Goal: Information Seeking & Learning: Learn about a topic

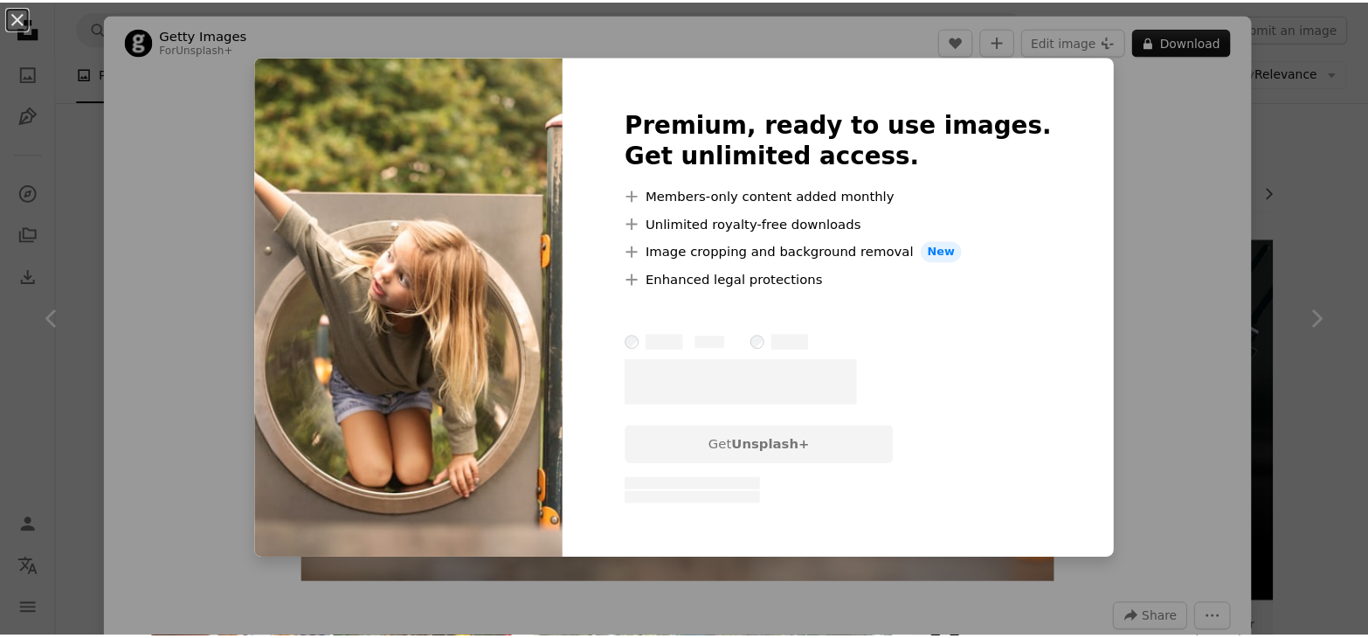
scroll to position [659, 0]
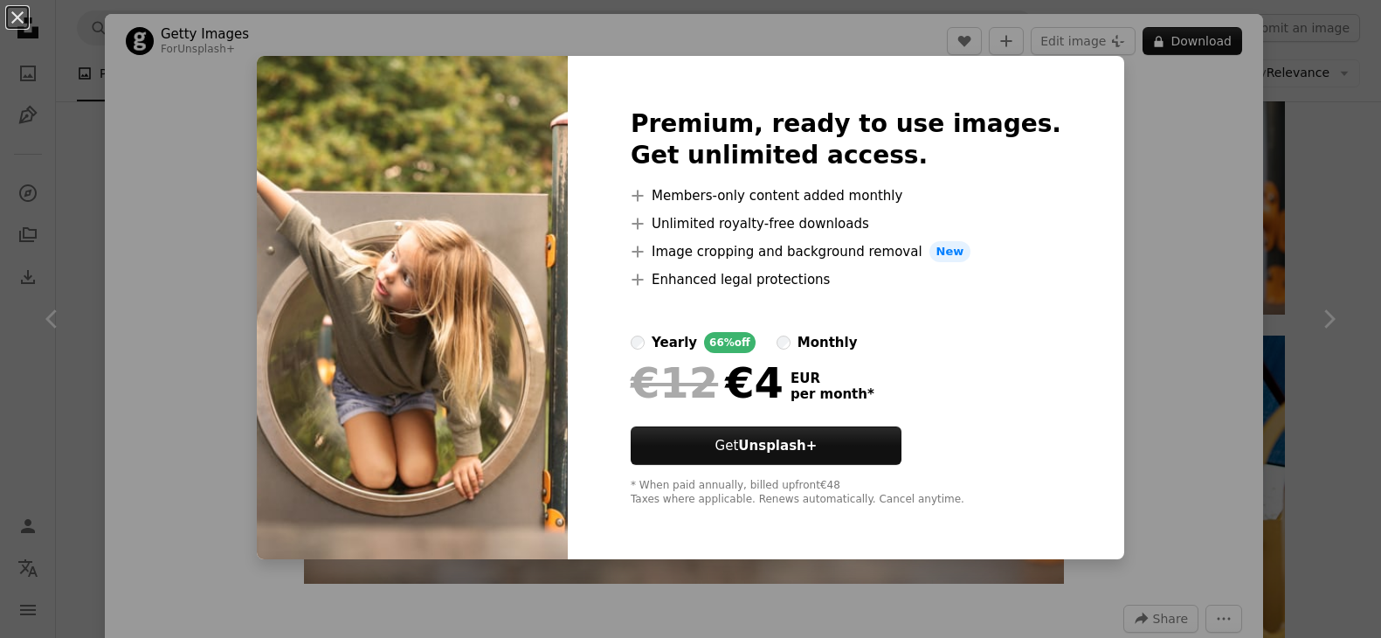
click at [1149, 279] on div "An X shape Premium, ready to use images. Get unlimited access. A plus sign Memb…" at bounding box center [690, 319] width 1381 height 638
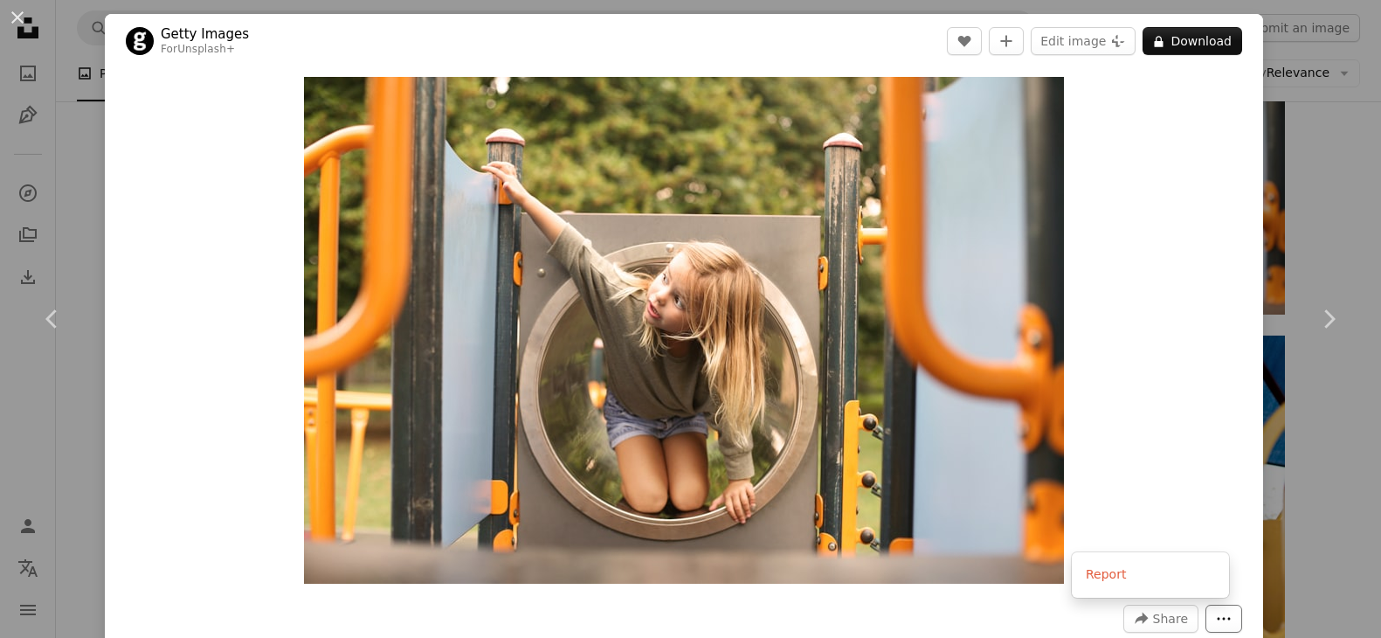
click at [1216, 620] on icon "More Actions" at bounding box center [1224, 619] width 16 height 16
click at [1070, 295] on dialog "An X shape Chevron left Chevron right Getty Images For Unsplash+ A heart A plus…" at bounding box center [690, 319] width 1381 height 638
click at [74, 211] on div "An X shape Chevron left Chevron right Getty Images For Unsplash+ A heart A plus…" at bounding box center [690, 319] width 1381 height 638
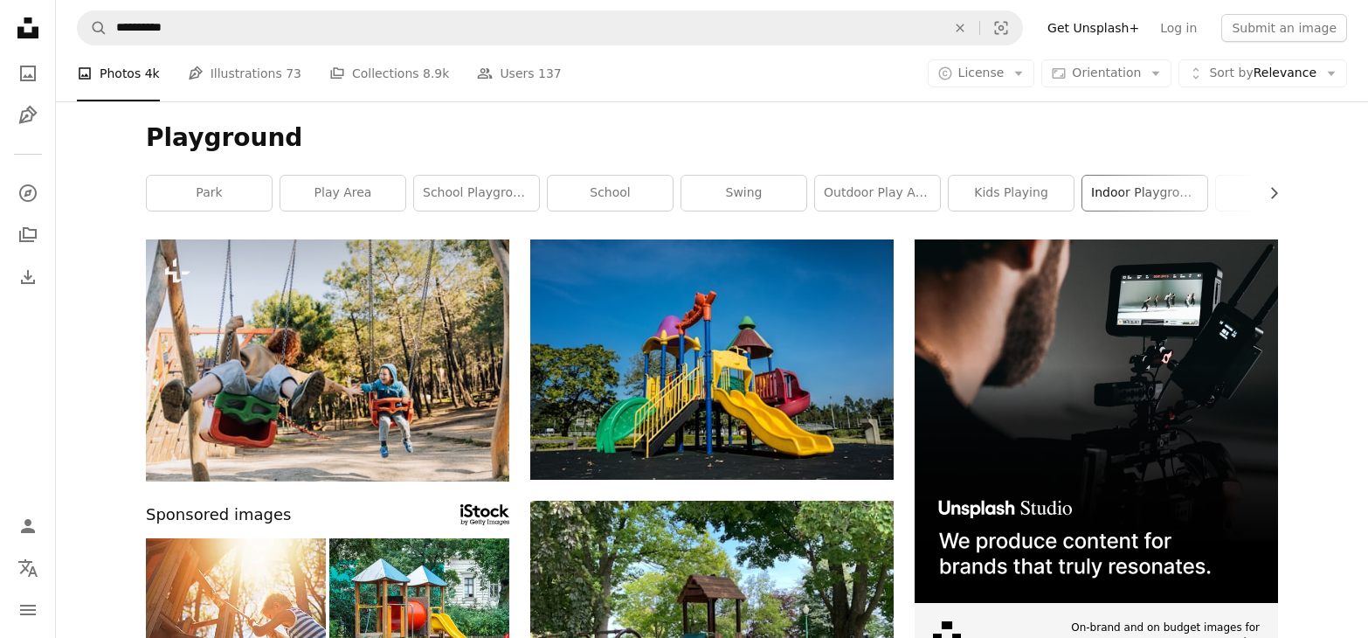
click at [1125, 193] on link "indoor playground" at bounding box center [1145, 193] width 125 height 35
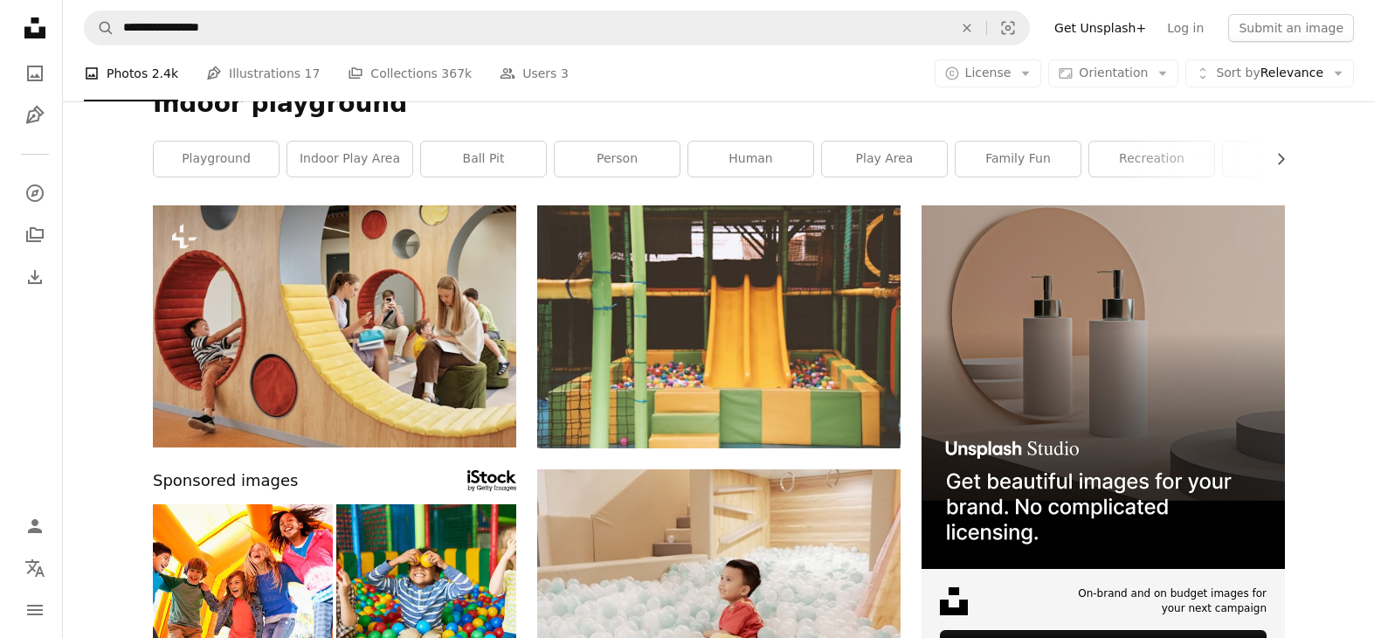
scroll to position [24, 0]
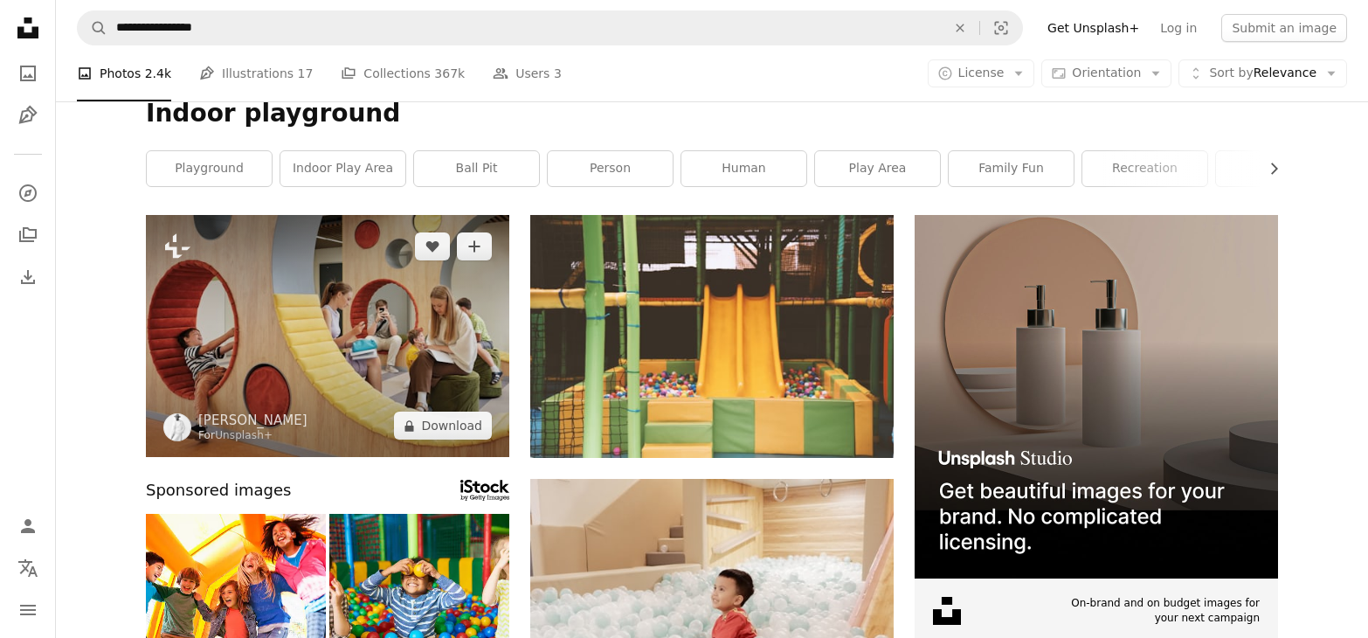
click at [289, 338] on img at bounding box center [328, 336] width 364 height 242
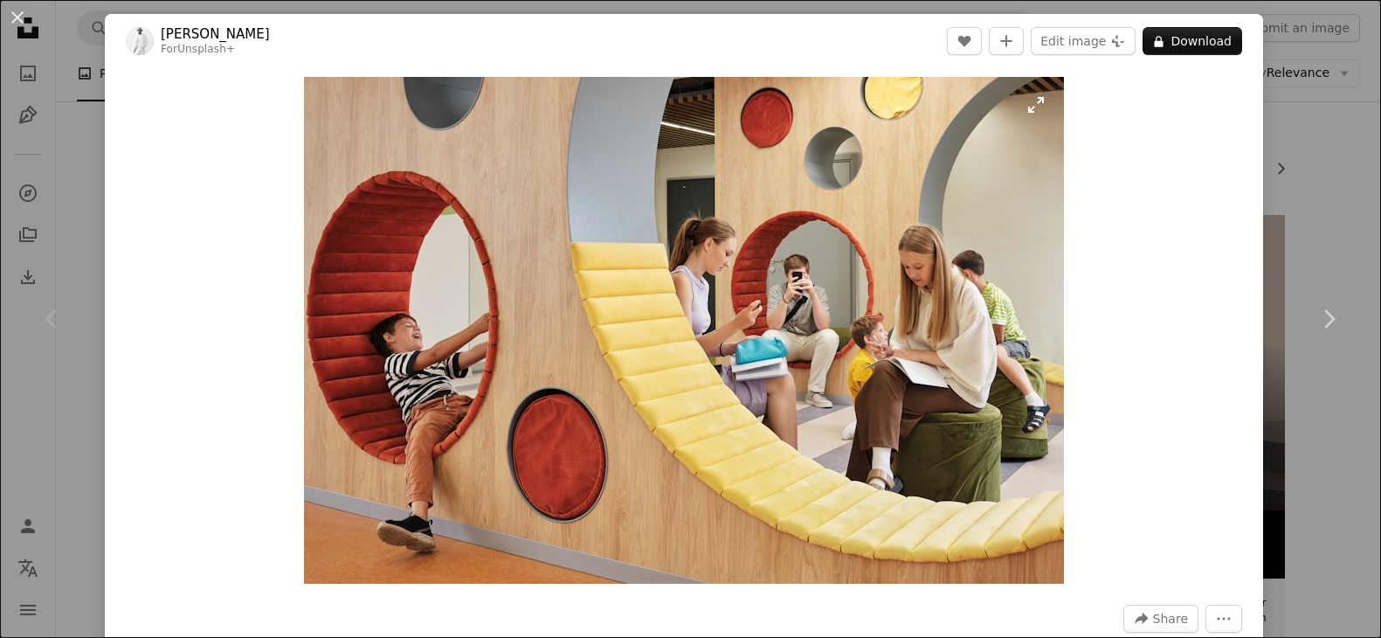
click at [546, 208] on img "Zoom in on this image" at bounding box center [684, 330] width 760 height 507
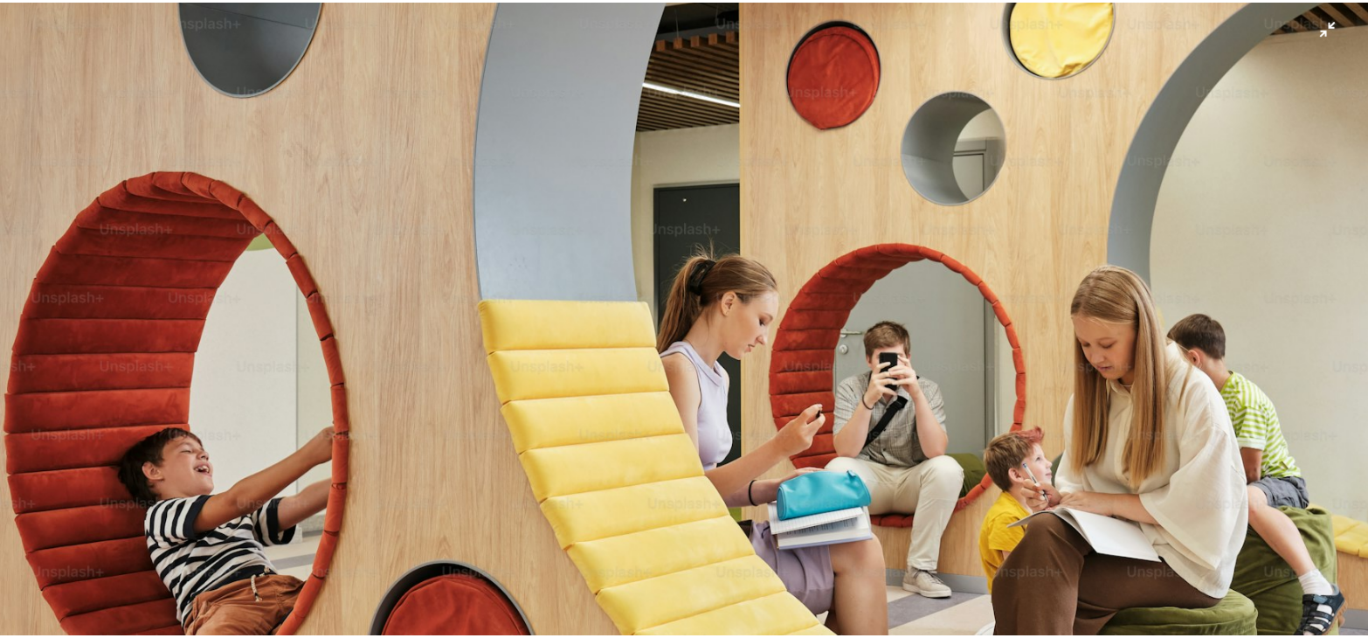
scroll to position [134, 0]
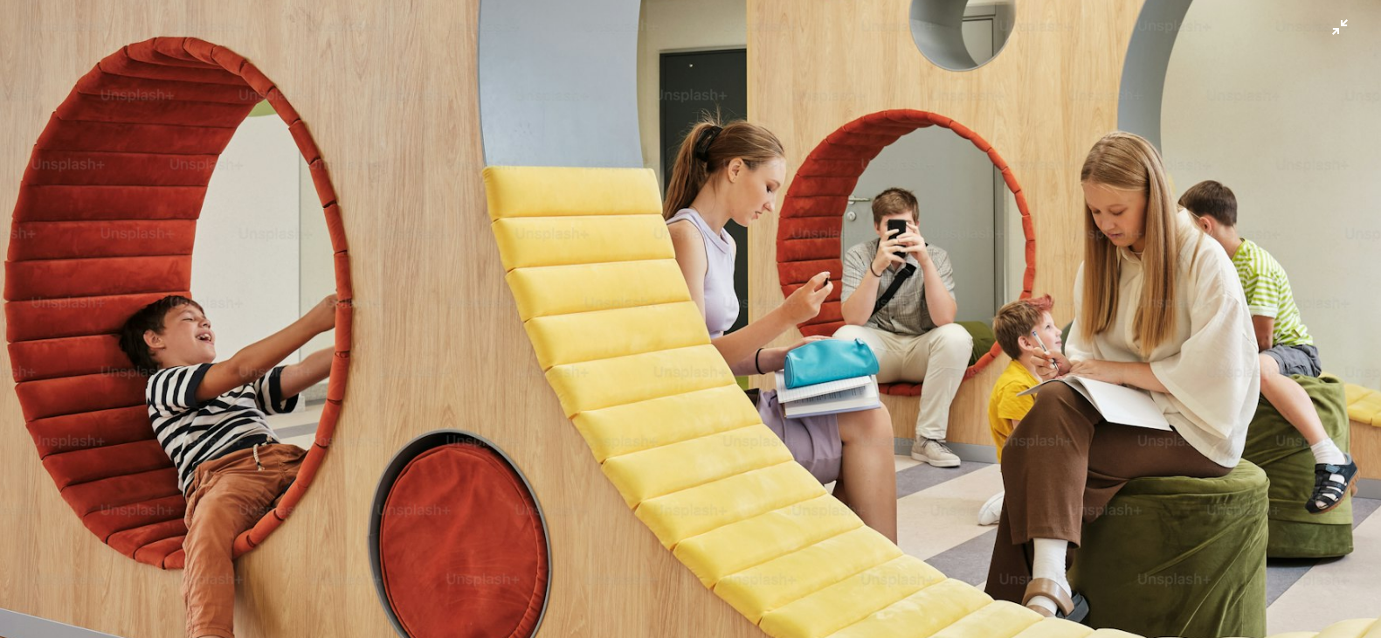
click at [587, 290] on img "Zoom out on this image" at bounding box center [690, 326] width 1383 height 922
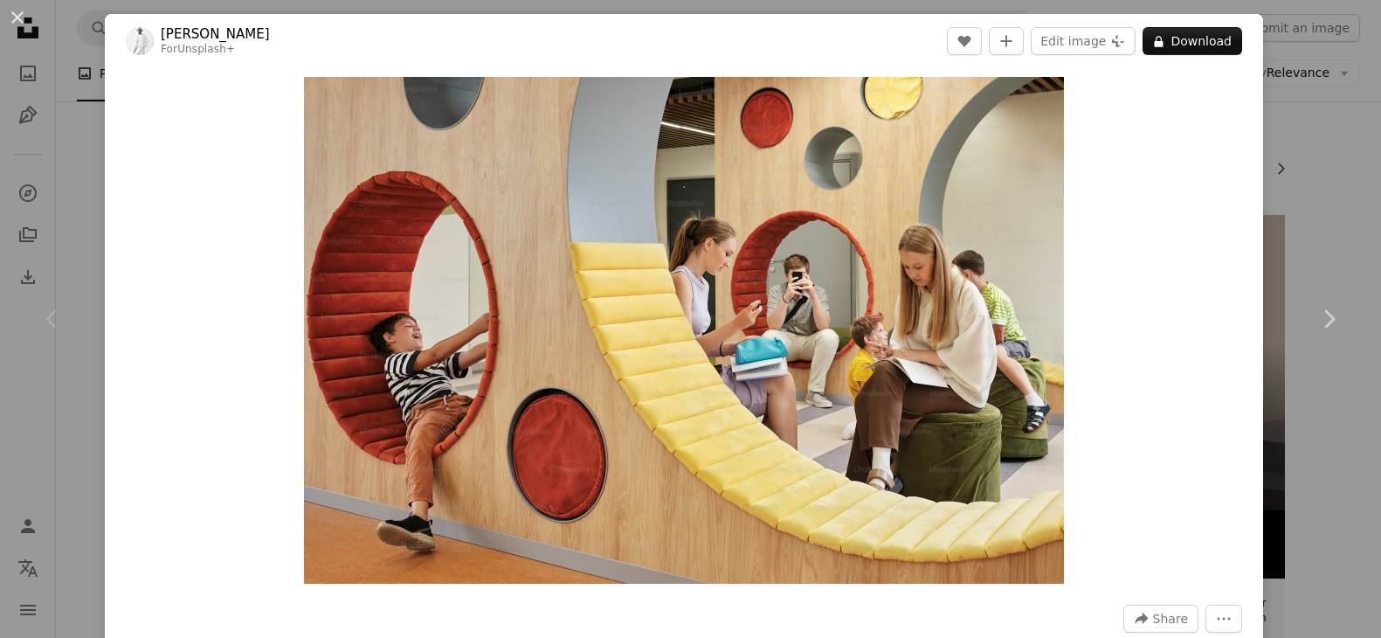
click at [92, 337] on div "Chevron left" at bounding box center [52, 319] width 105 height 168
click at [101, 210] on div "An X shape Chevron left Chevron right [PERSON_NAME] For Unsplash+ A heart A plu…" at bounding box center [690, 319] width 1381 height 638
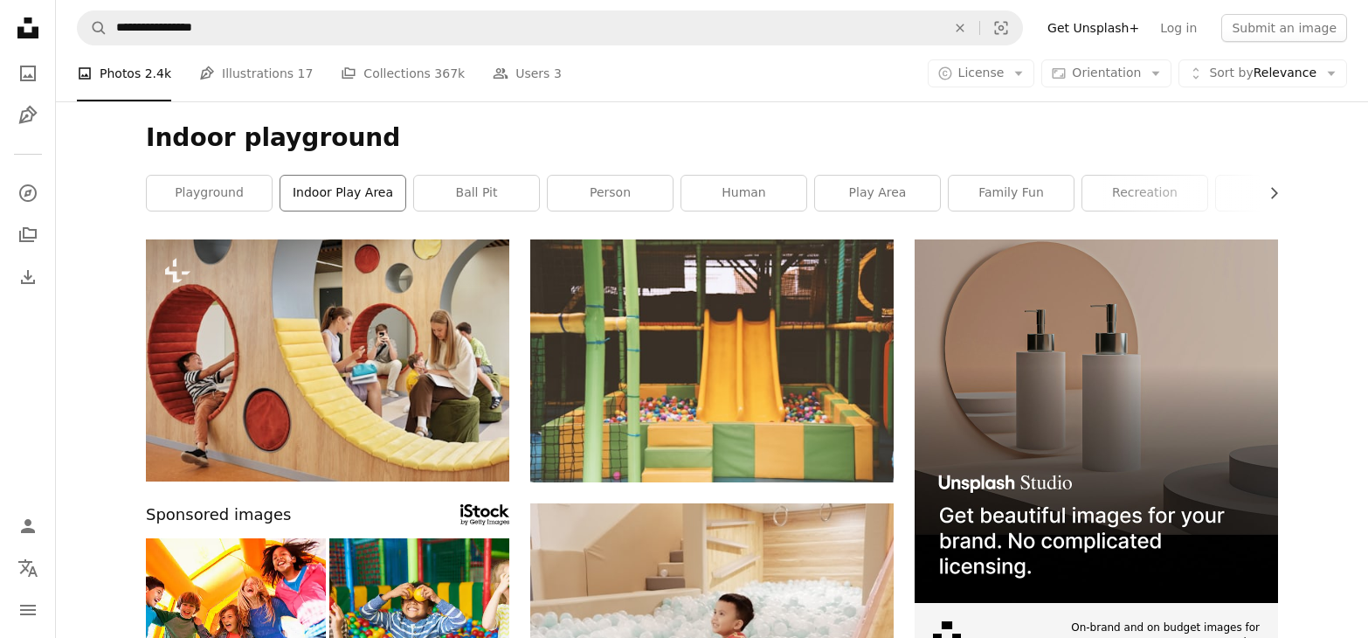
click at [350, 199] on link "indoor play area" at bounding box center [342, 193] width 125 height 35
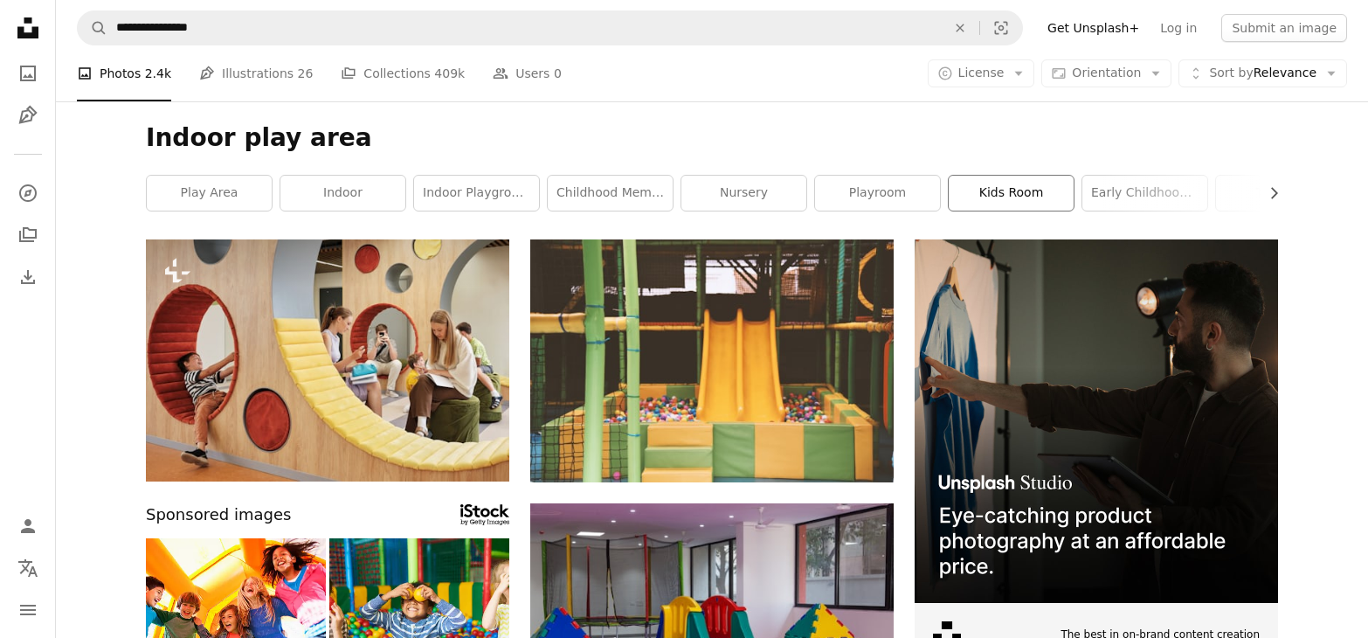
click at [1014, 190] on link "kids room" at bounding box center [1011, 193] width 125 height 35
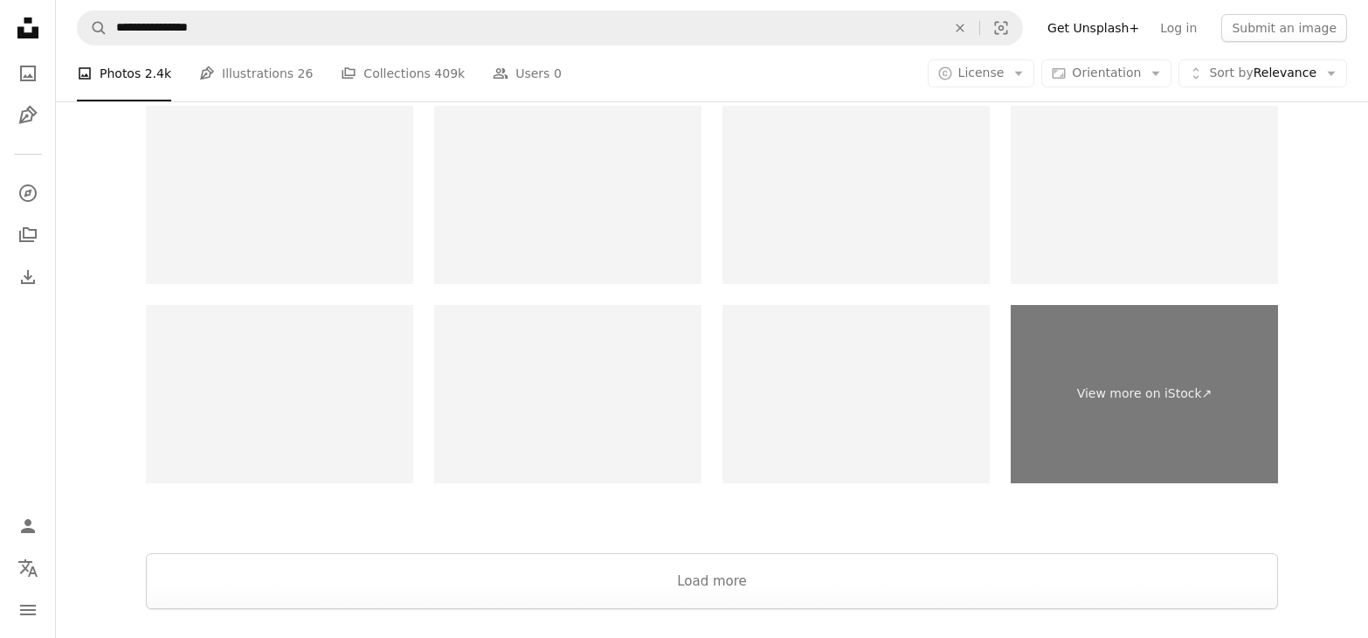
scroll to position [3193, 0]
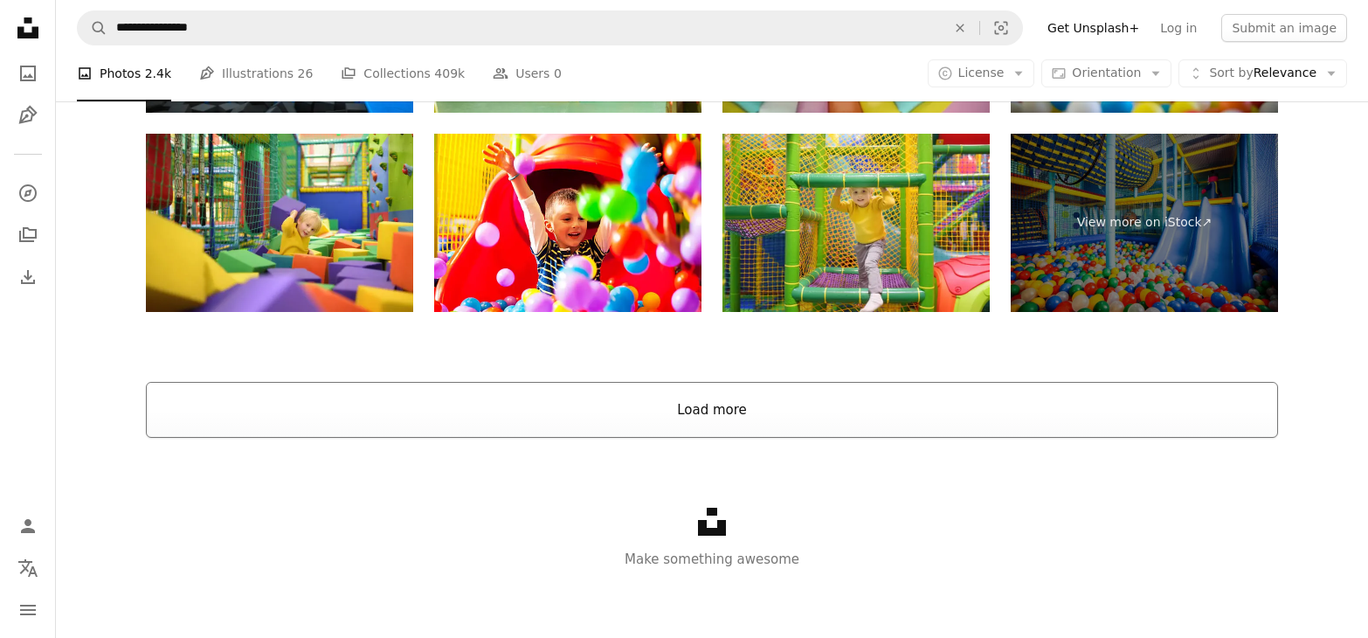
click at [1083, 409] on button "Load more" at bounding box center [712, 410] width 1132 height 56
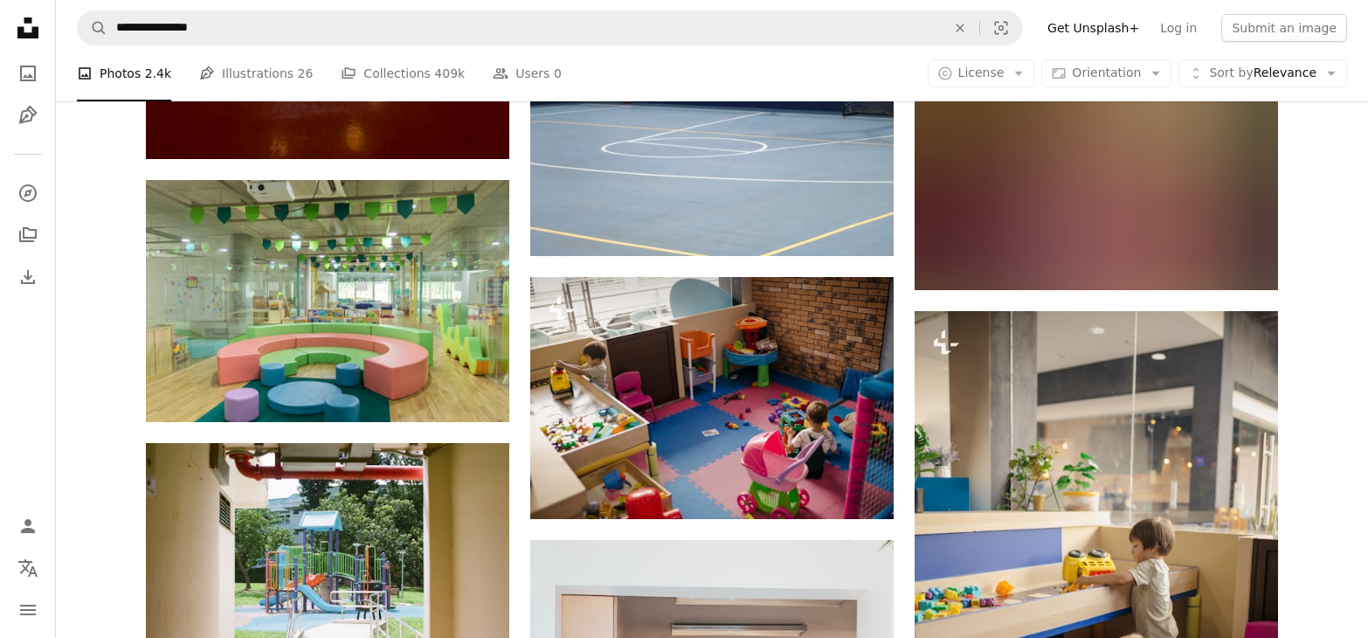
scroll to position [17707, 0]
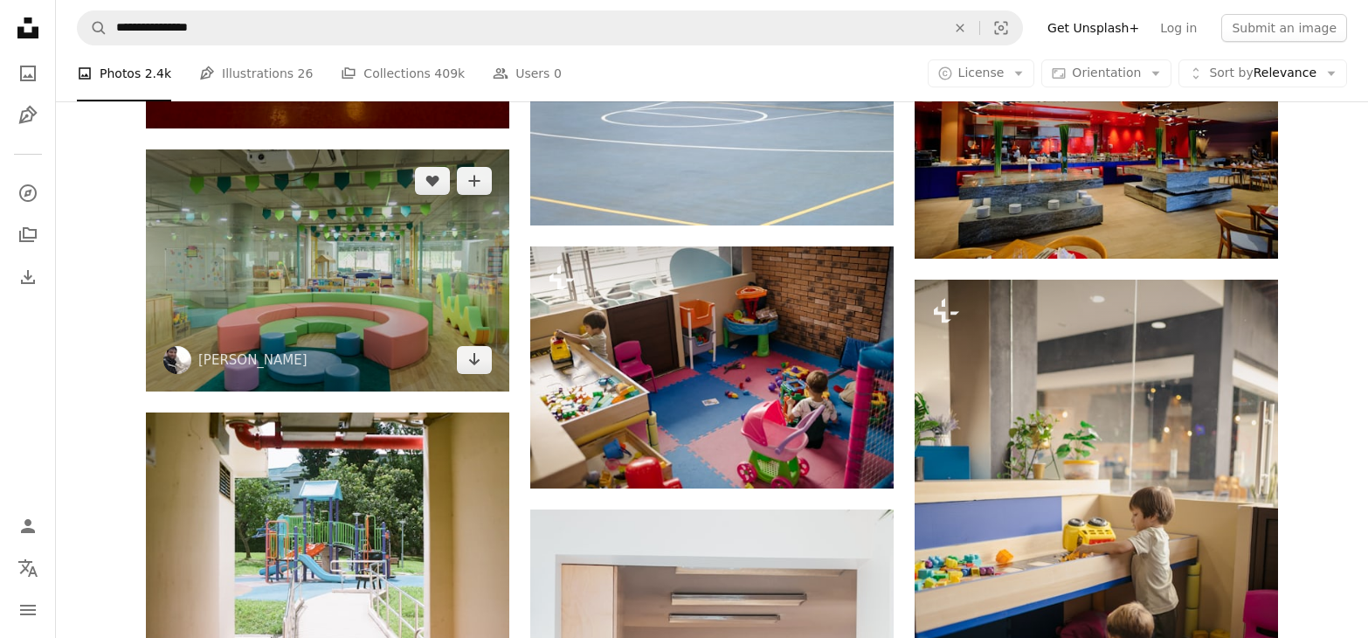
click at [384, 273] on img at bounding box center [328, 270] width 364 height 242
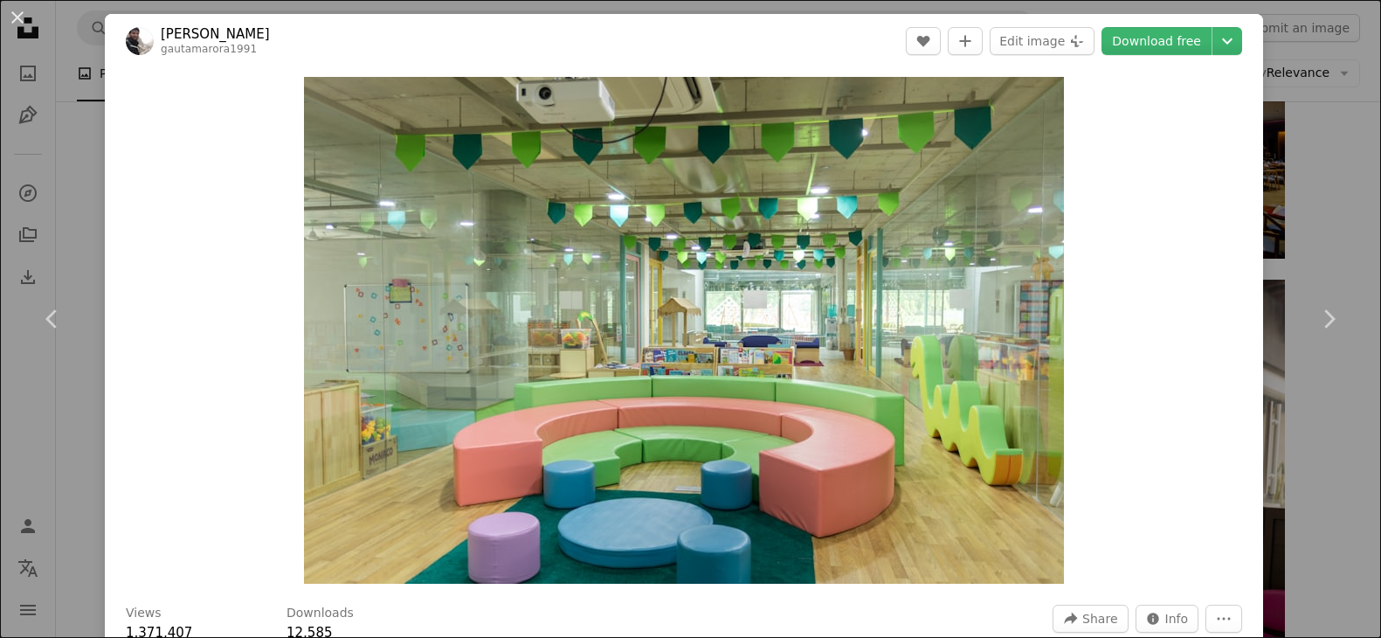
click at [79, 199] on div "An X shape Chevron left Chevron right [PERSON_NAME] gautamarora1991 A heart A p…" at bounding box center [690, 319] width 1381 height 638
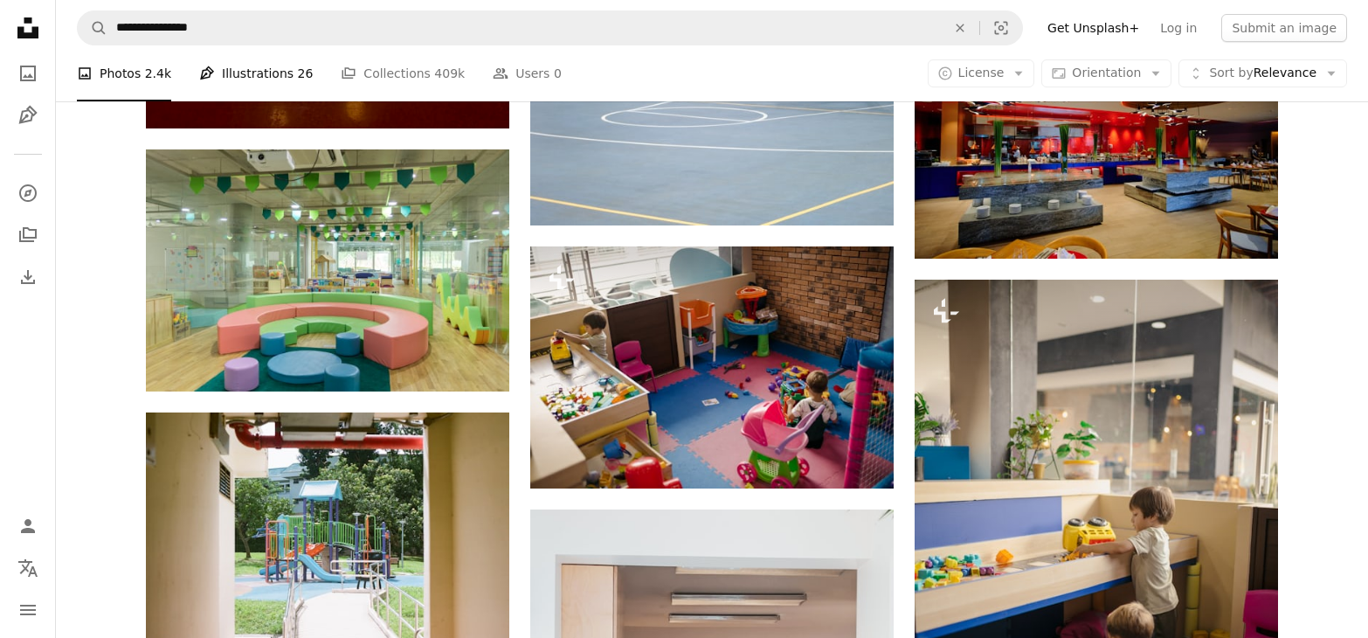
click at [259, 79] on link "Pen Tool Illustrations 26" at bounding box center [256, 73] width 114 height 56
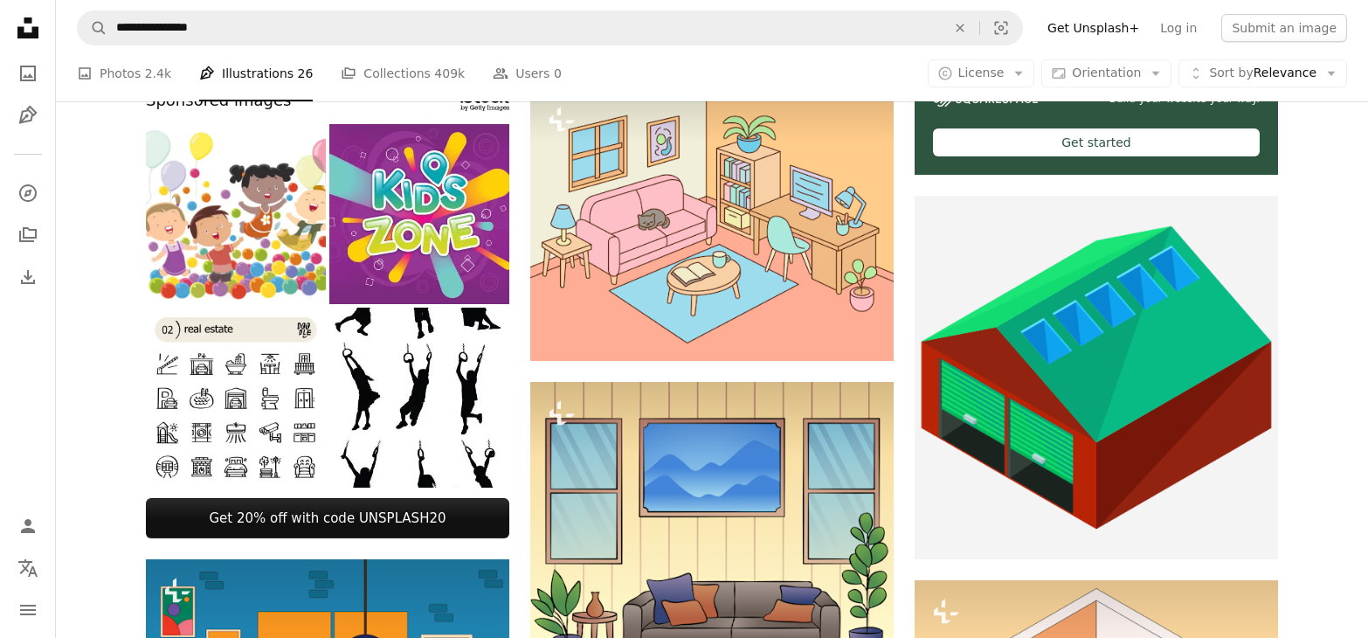
scroll to position [506, 0]
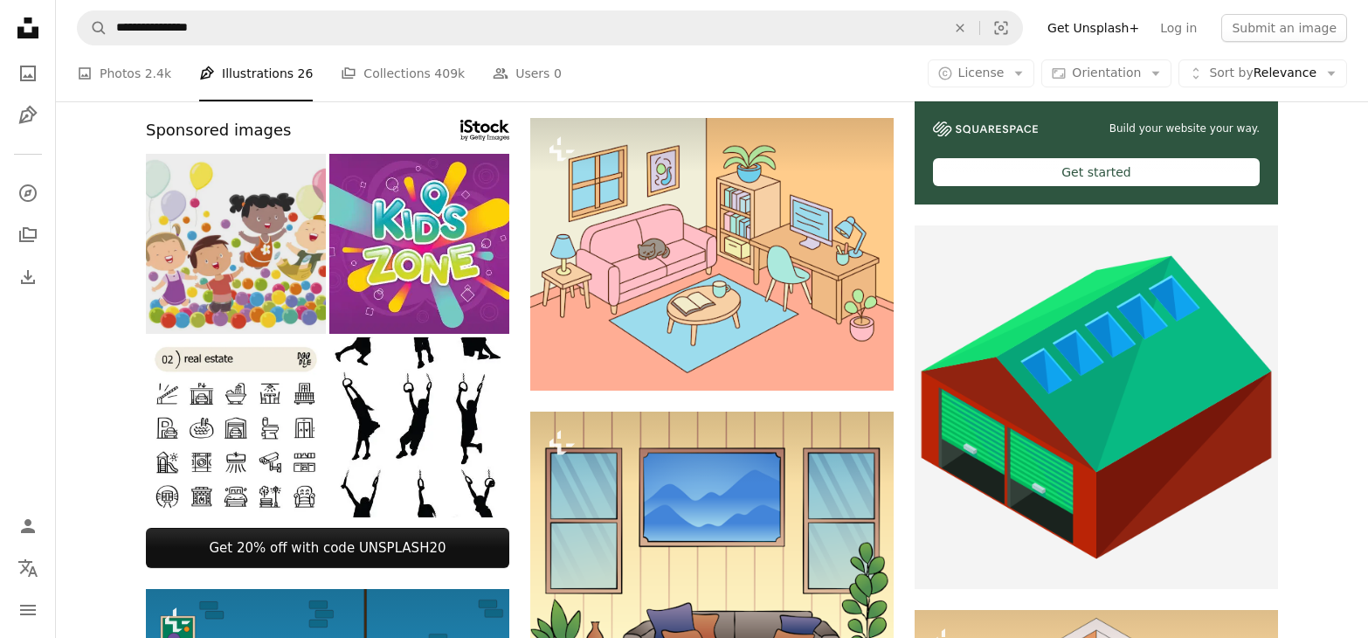
click at [281, 259] on img at bounding box center [236, 244] width 180 height 180
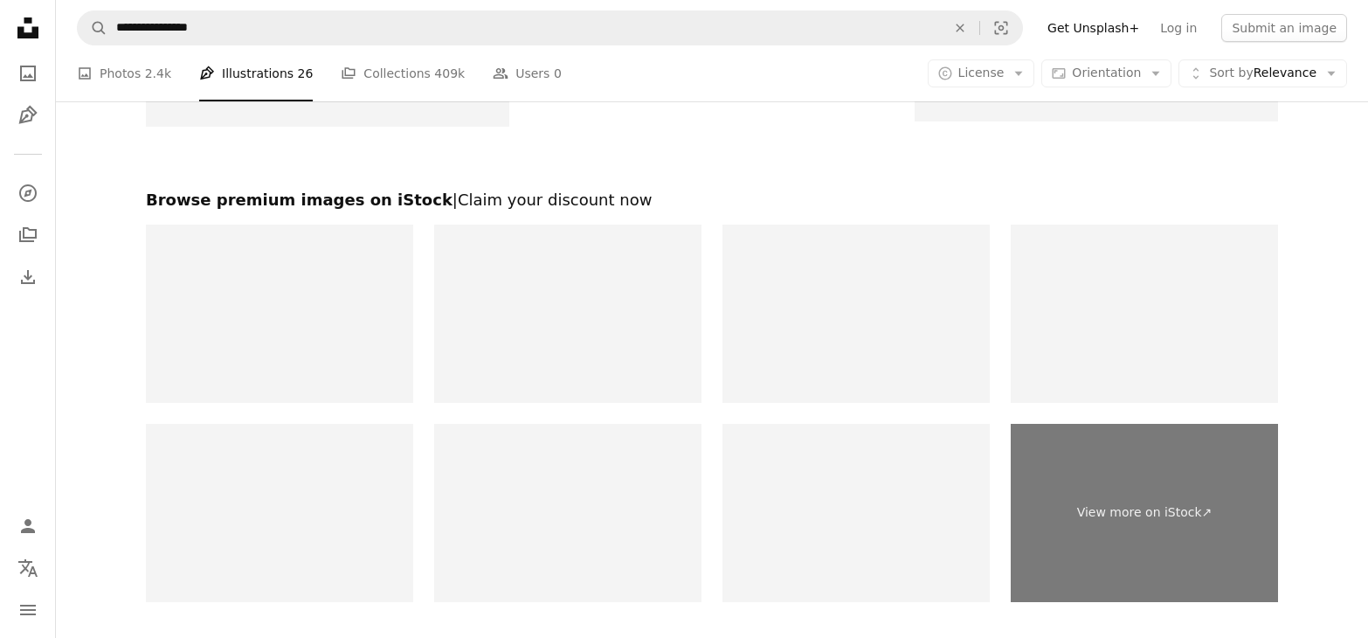
scroll to position [3101, 0]
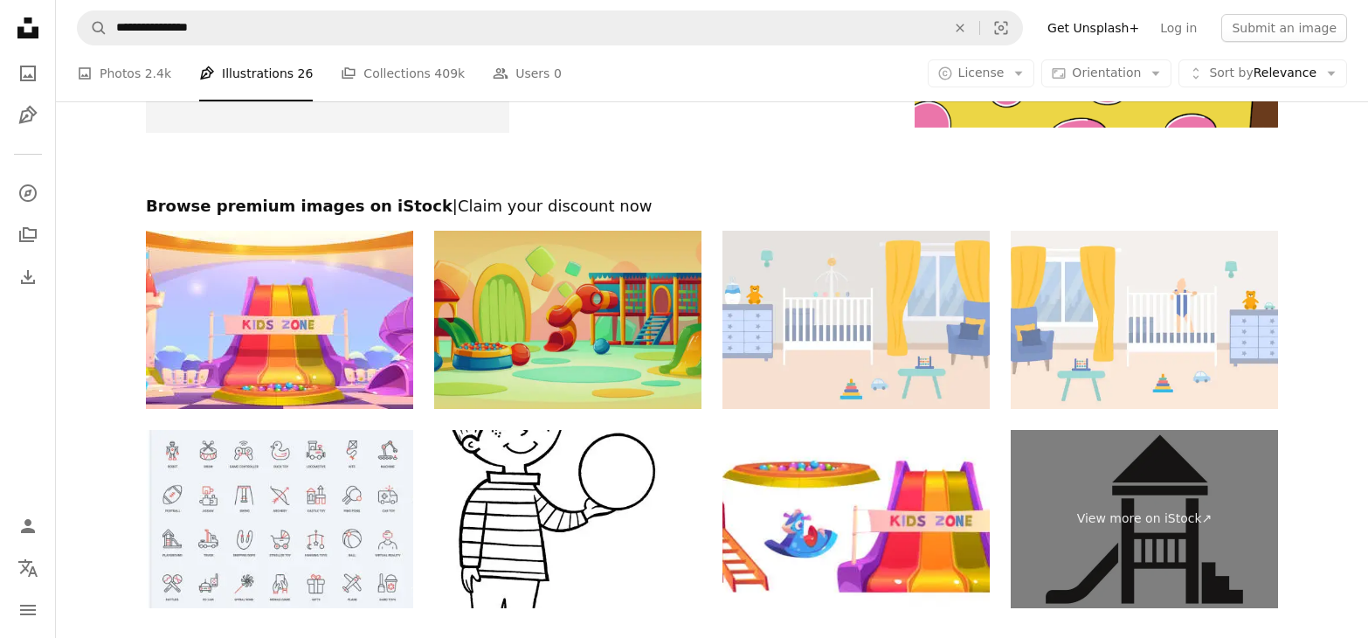
click at [576, 331] on img at bounding box center [567, 320] width 267 height 178
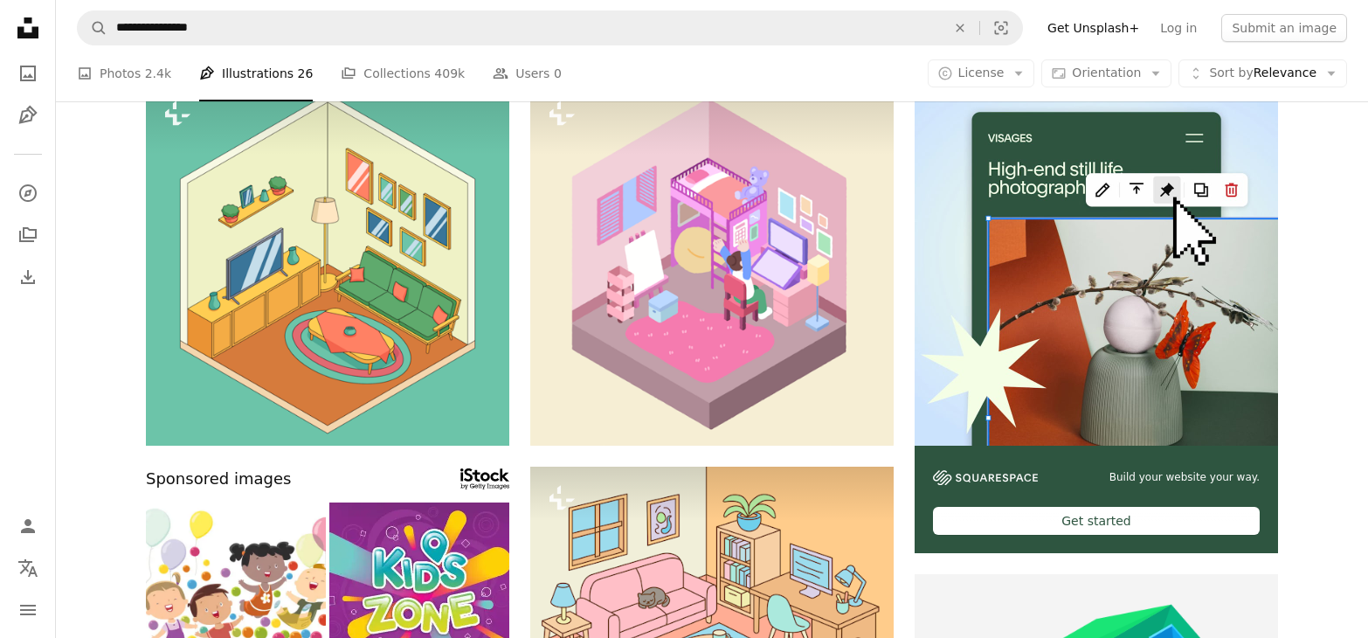
scroll to position [0, 0]
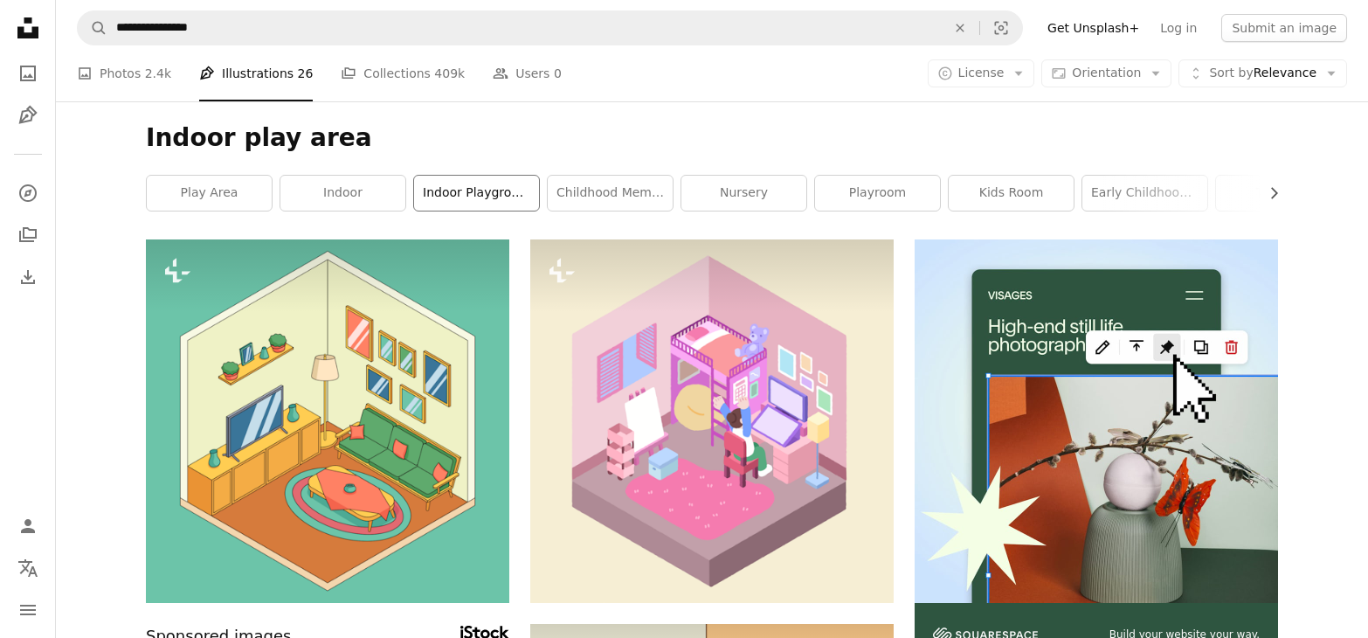
click at [481, 187] on link "indoor playground" at bounding box center [476, 193] width 125 height 35
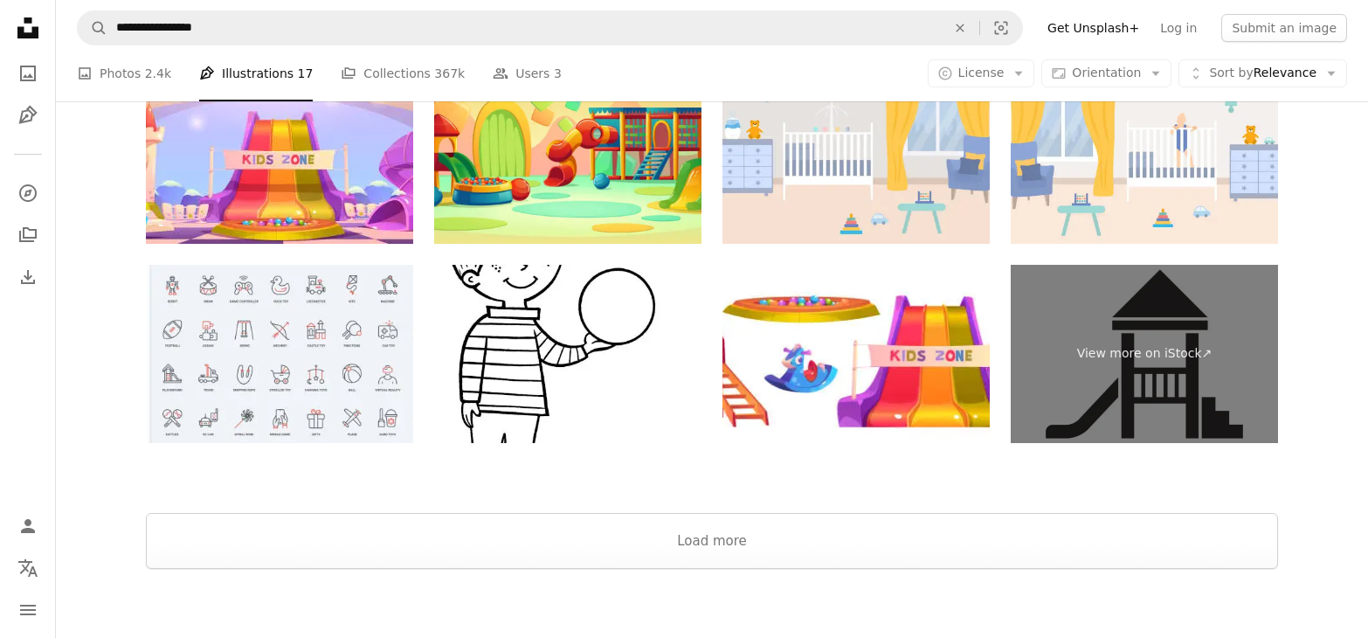
scroll to position [2919, 0]
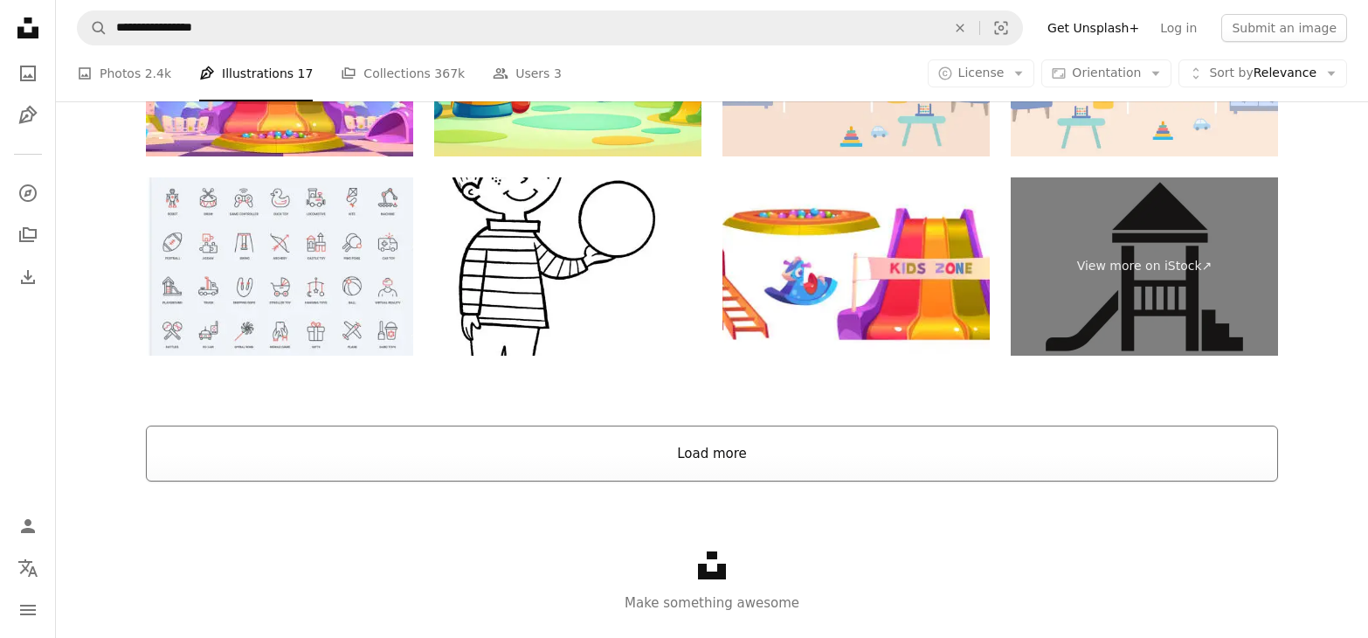
click at [1012, 426] on button "Load more" at bounding box center [712, 454] width 1132 height 56
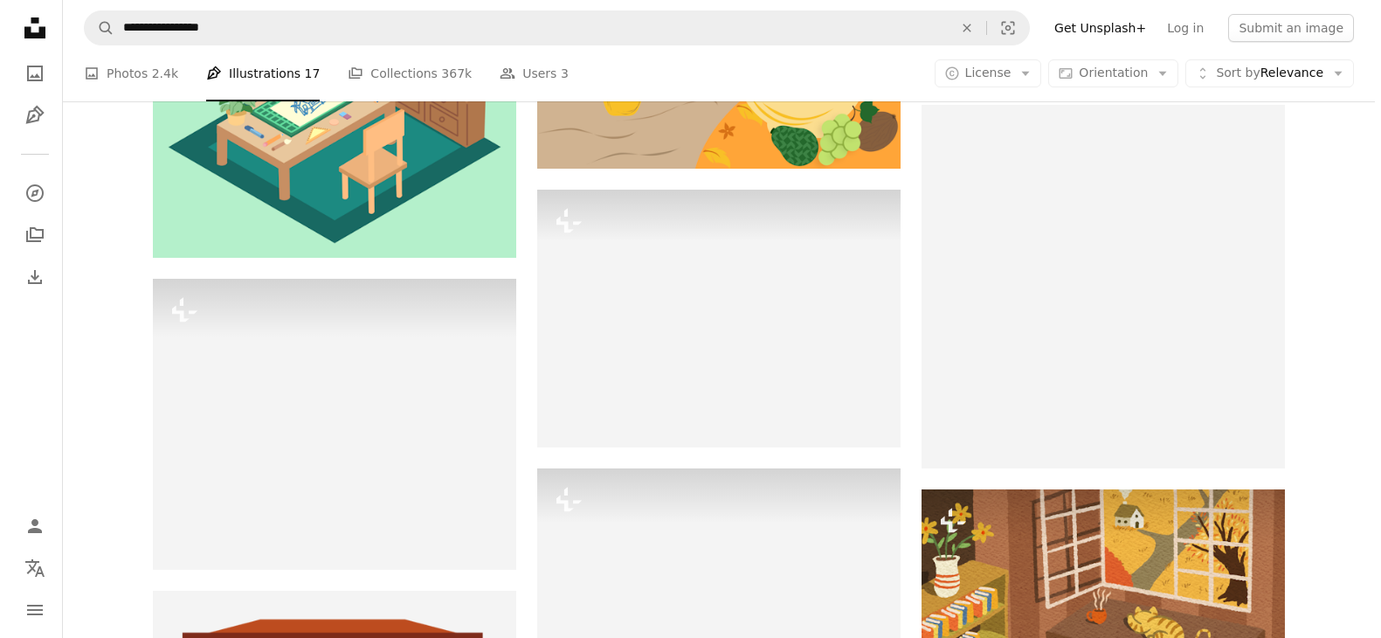
scroll to position [7102, 0]
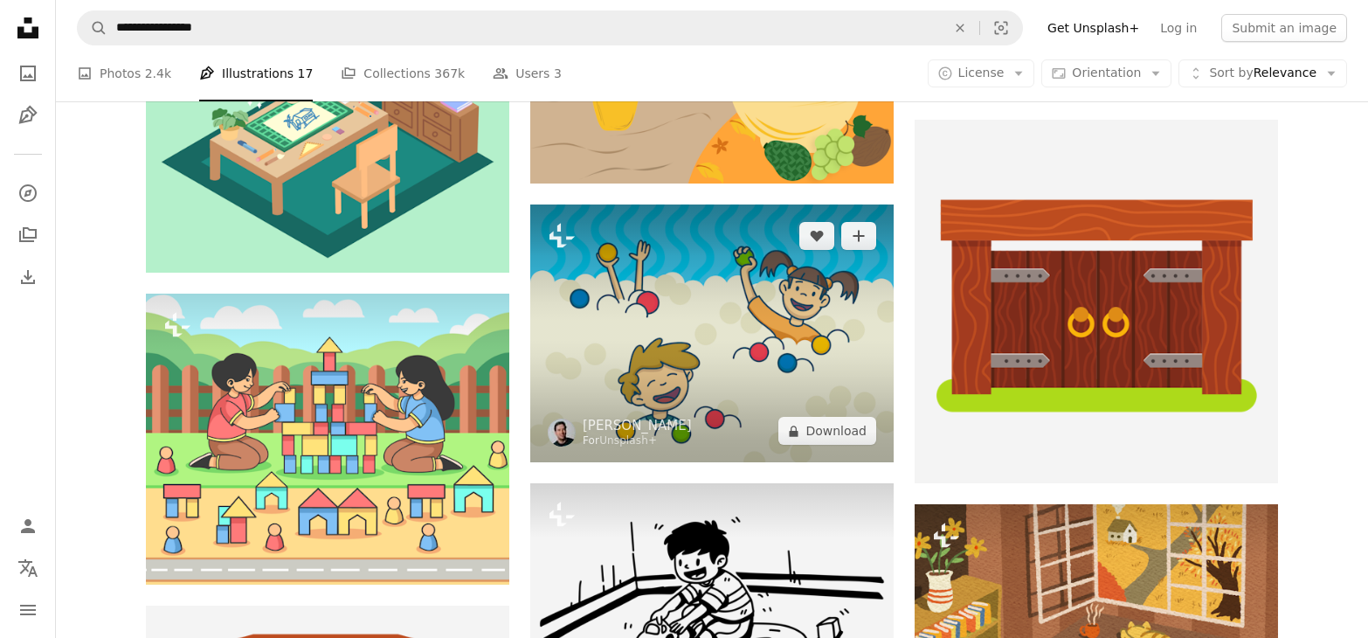
click at [683, 299] on img at bounding box center [712, 333] width 364 height 258
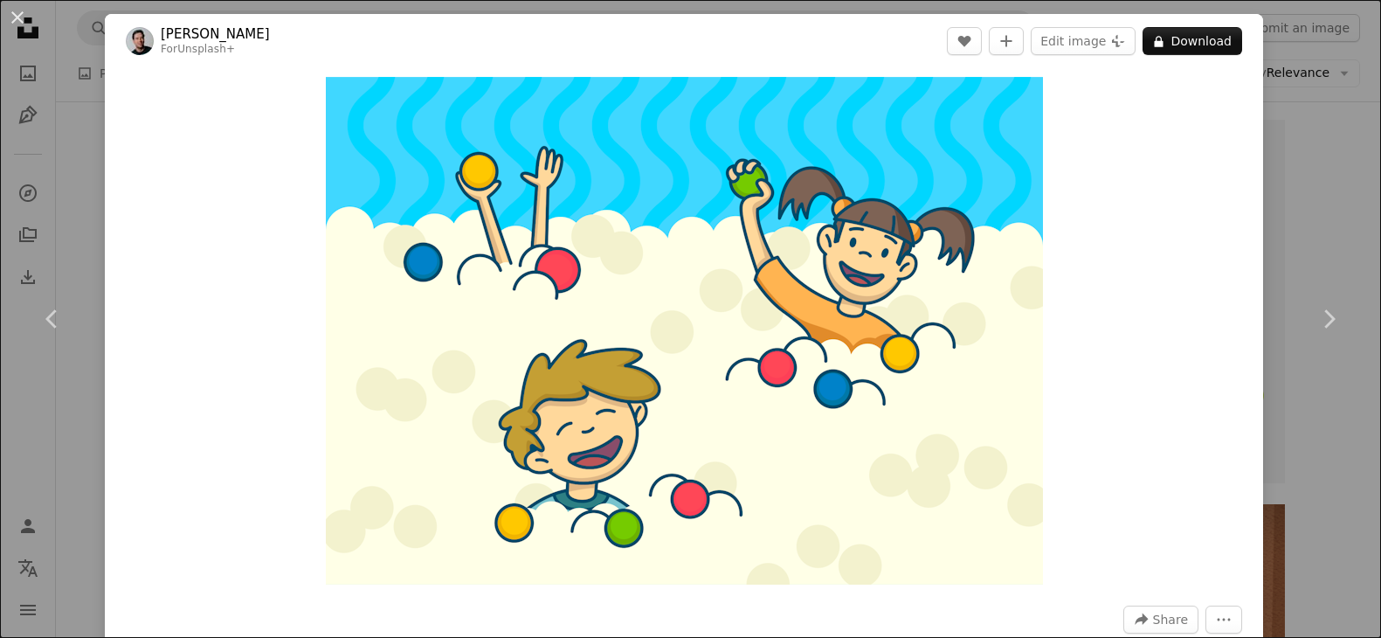
drag, startPoint x: 1117, startPoint y: 405, endPoint x: 1101, endPoint y: 270, distance: 136.3
click at [1101, 270] on div "Zoom in" at bounding box center [684, 330] width 1159 height 525
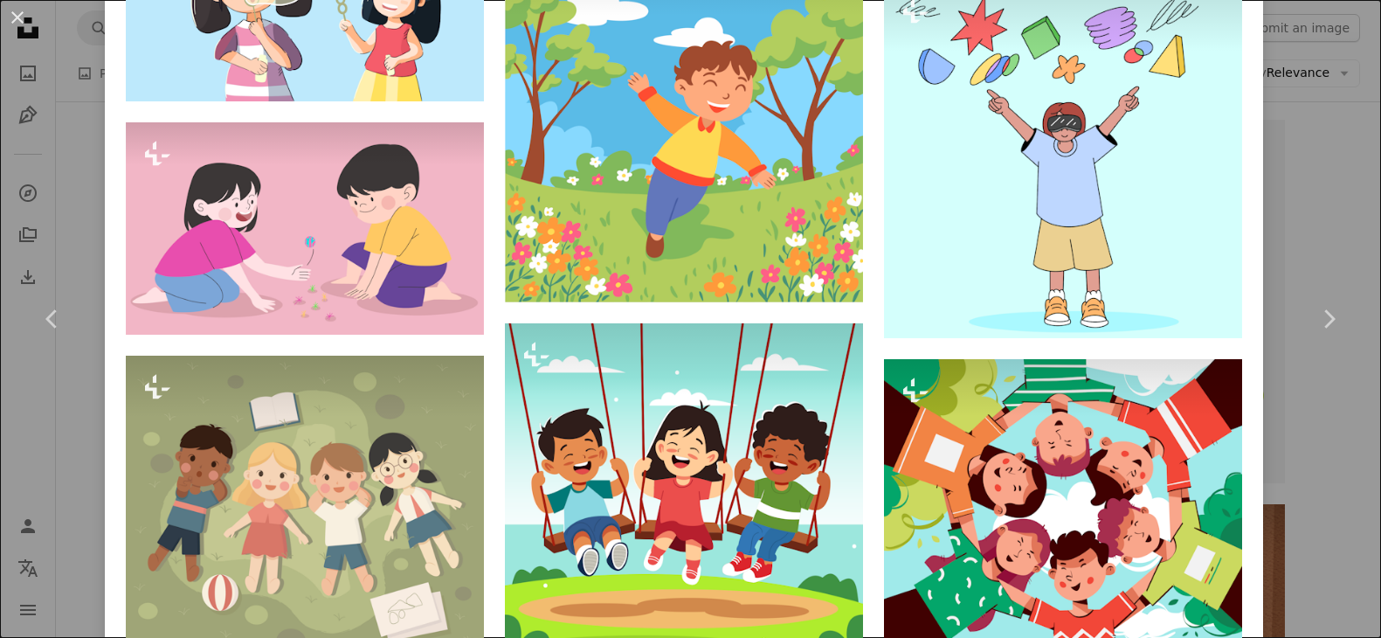
scroll to position [3698, 0]
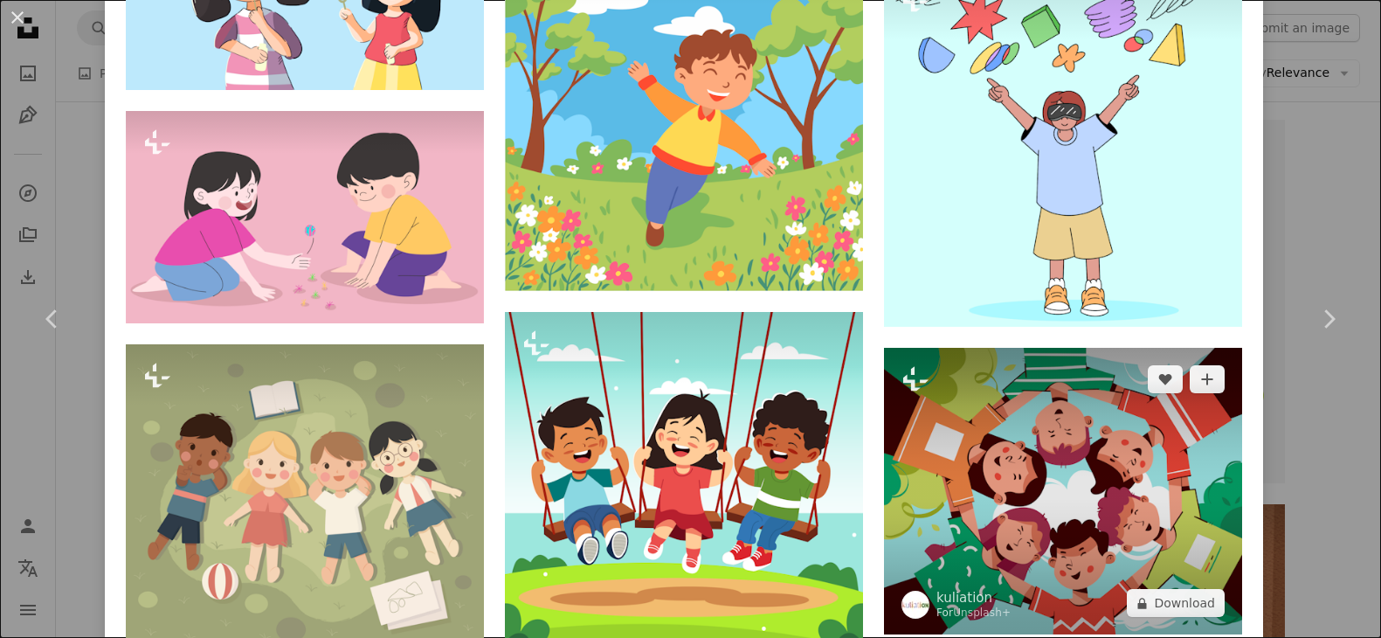
click at [1123, 478] on img at bounding box center [1063, 491] width 358 height 287
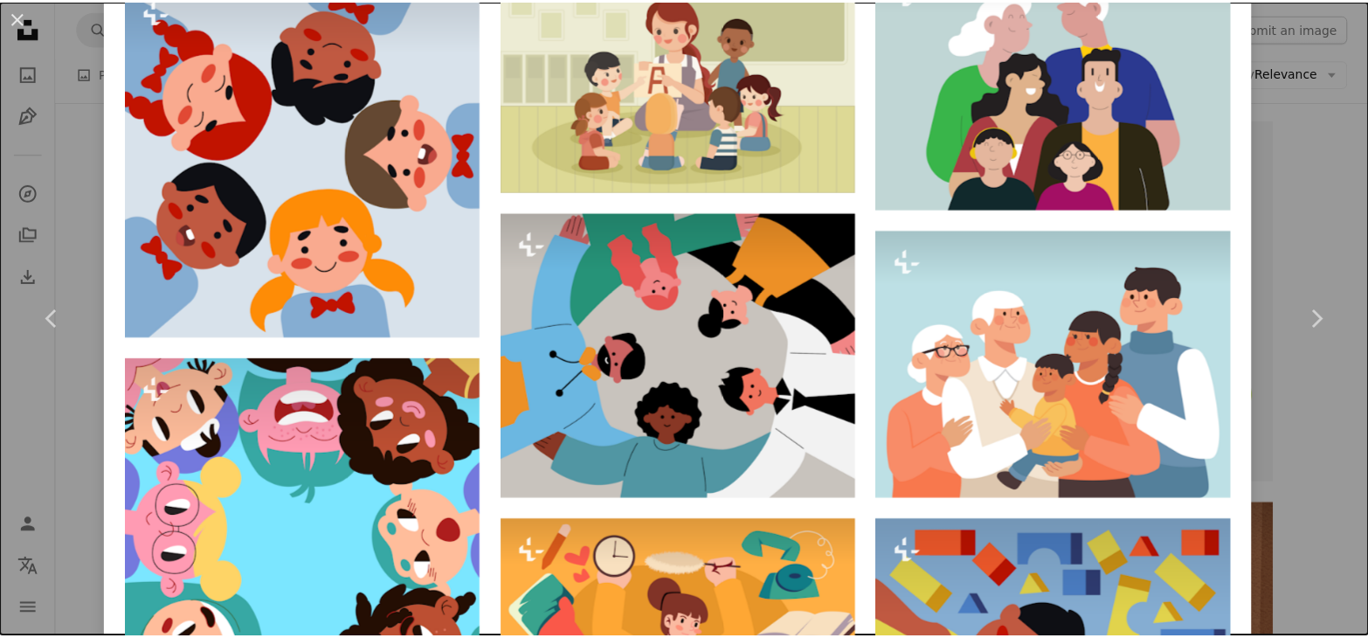
scroll to position [1999, 0]
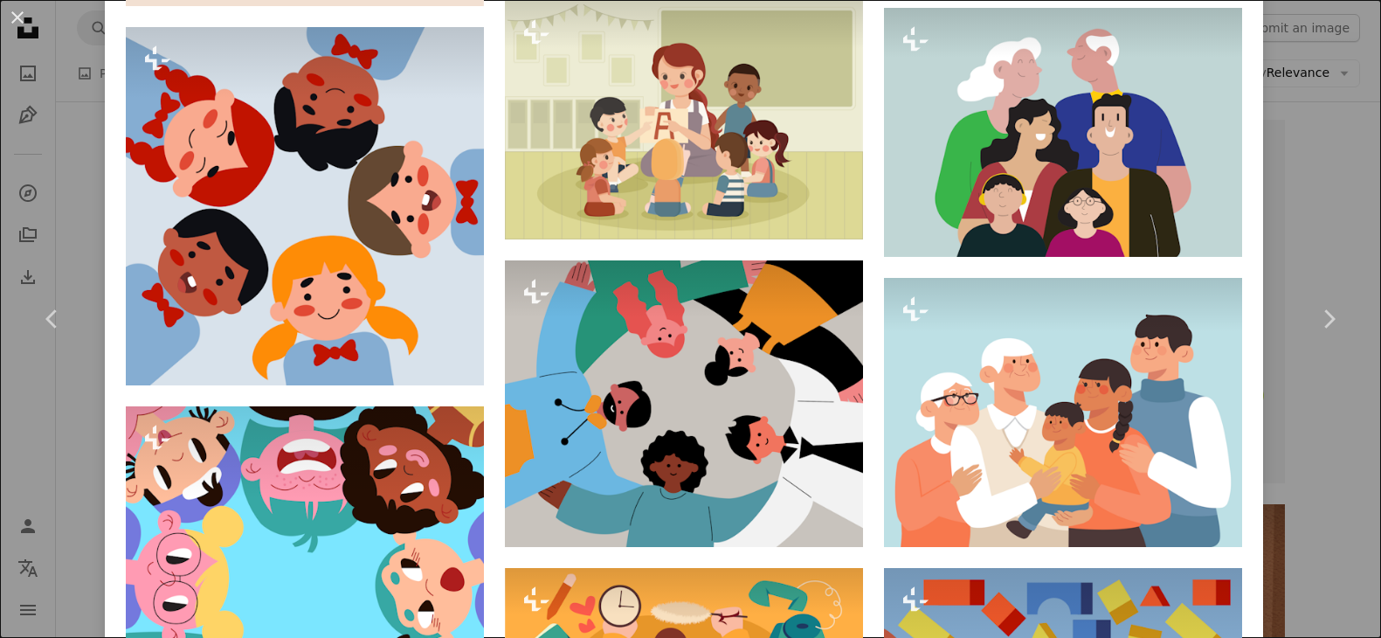
click at [1332, 190] on div "An X shape Chevron left Chevron right kuliation For Unsplash+ A heart A plus si…" at bounding box center [690, 319] width 1381 height 638
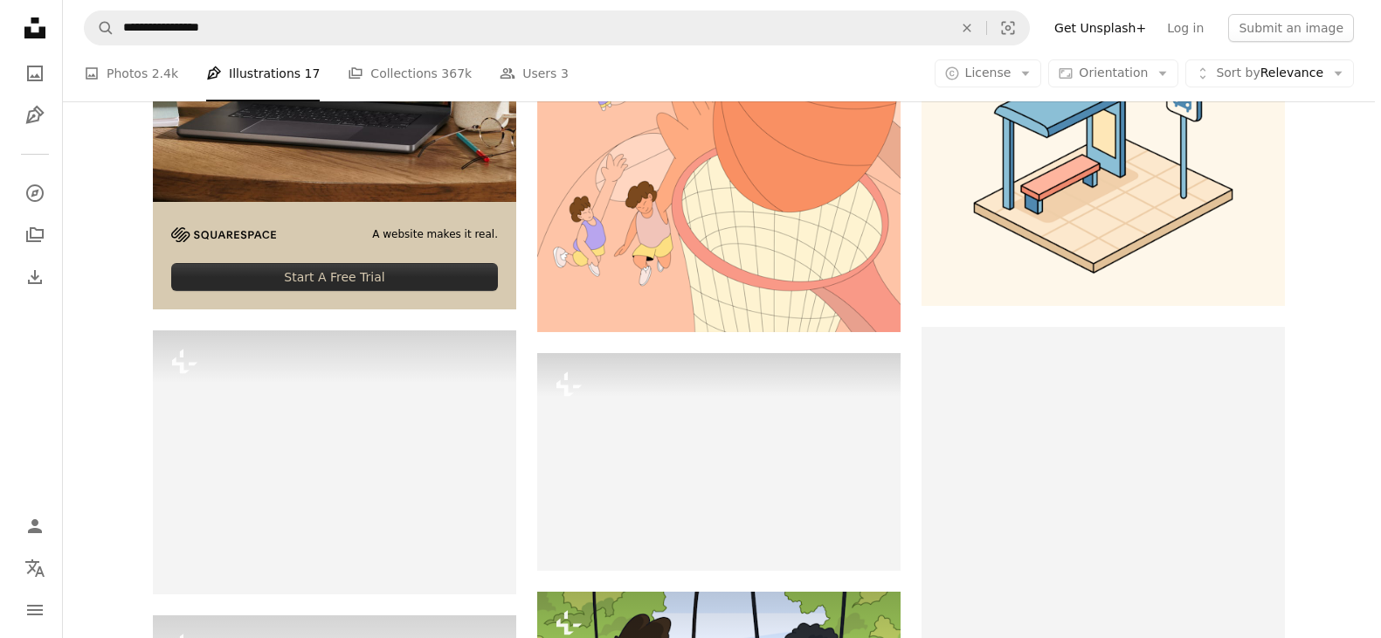
scroll to position [3354, 0]
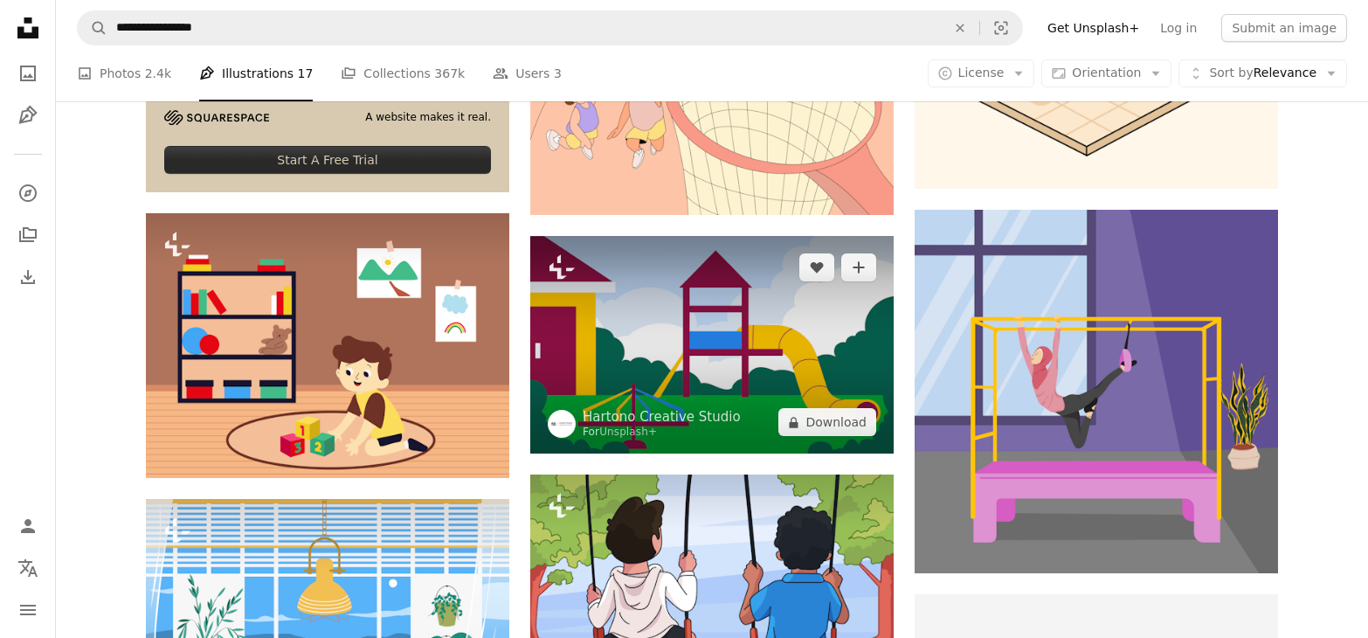
click at [724, 281] on img at bounding box center [712, 345] width 364 height 218
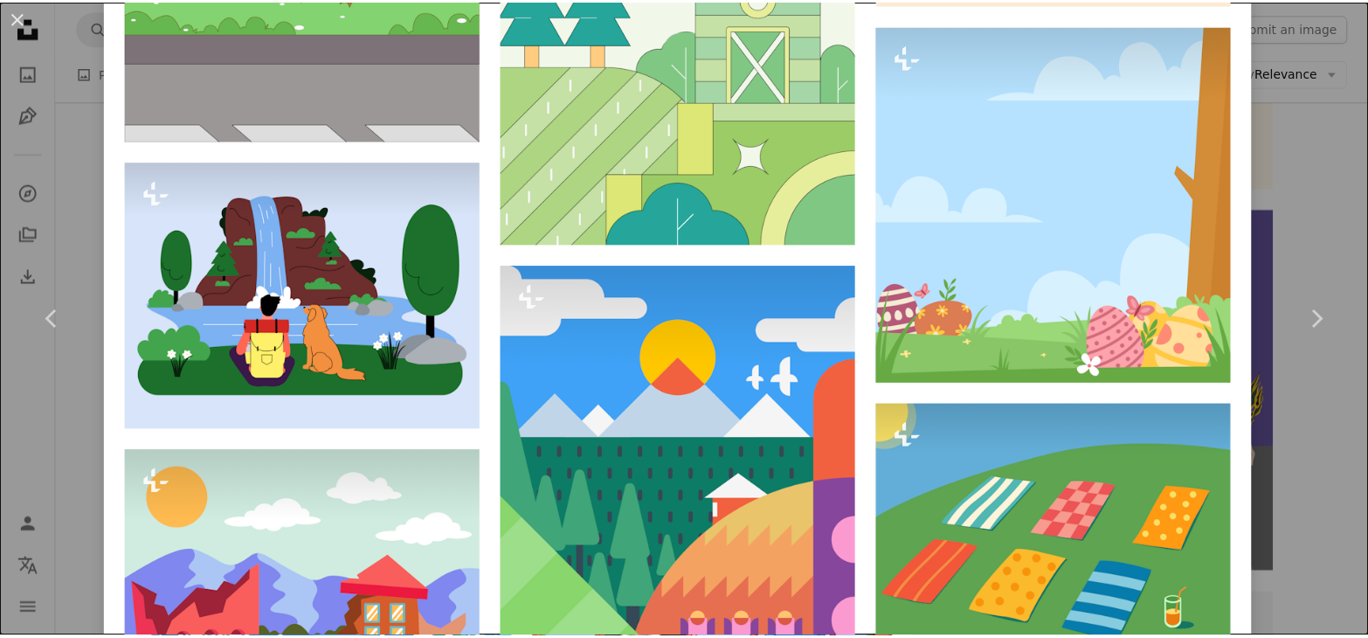
scroll to position [1024, 0]
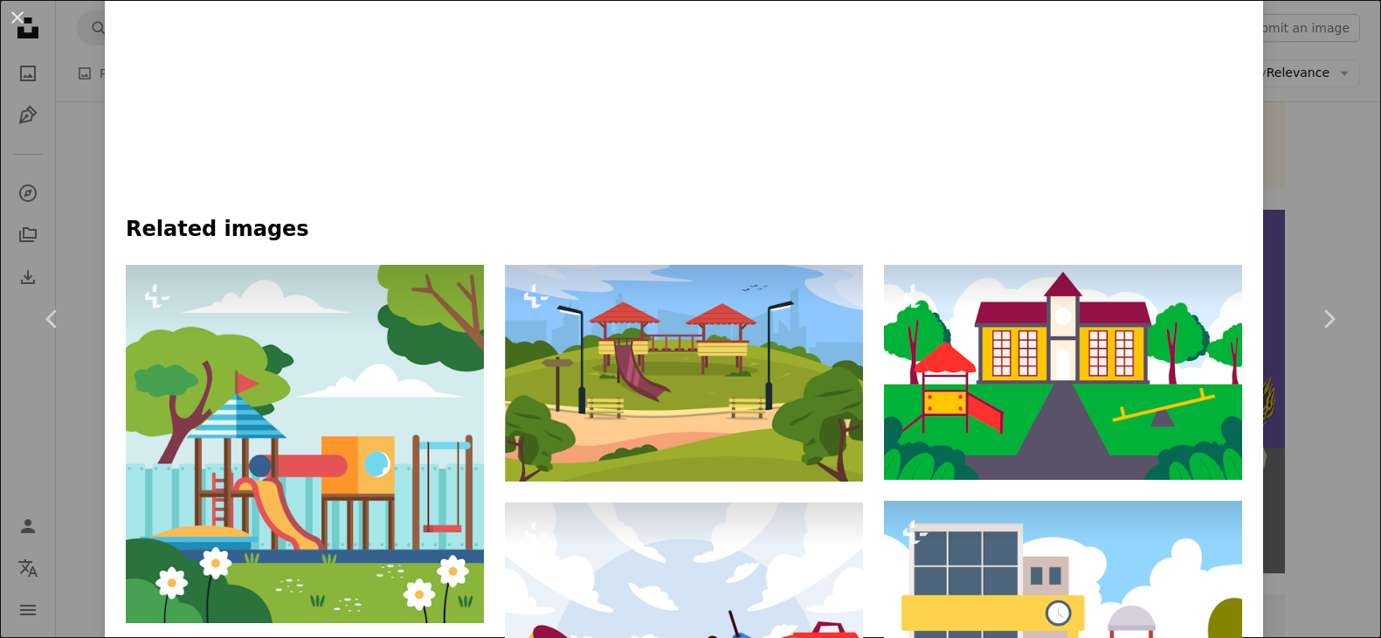
click at [1322, 218] on div "An X shape Chevron left Chevron right Hartono Creative Studio For Unsplash+ A h…" at bounding box center [690, 319] width 1381 height 638
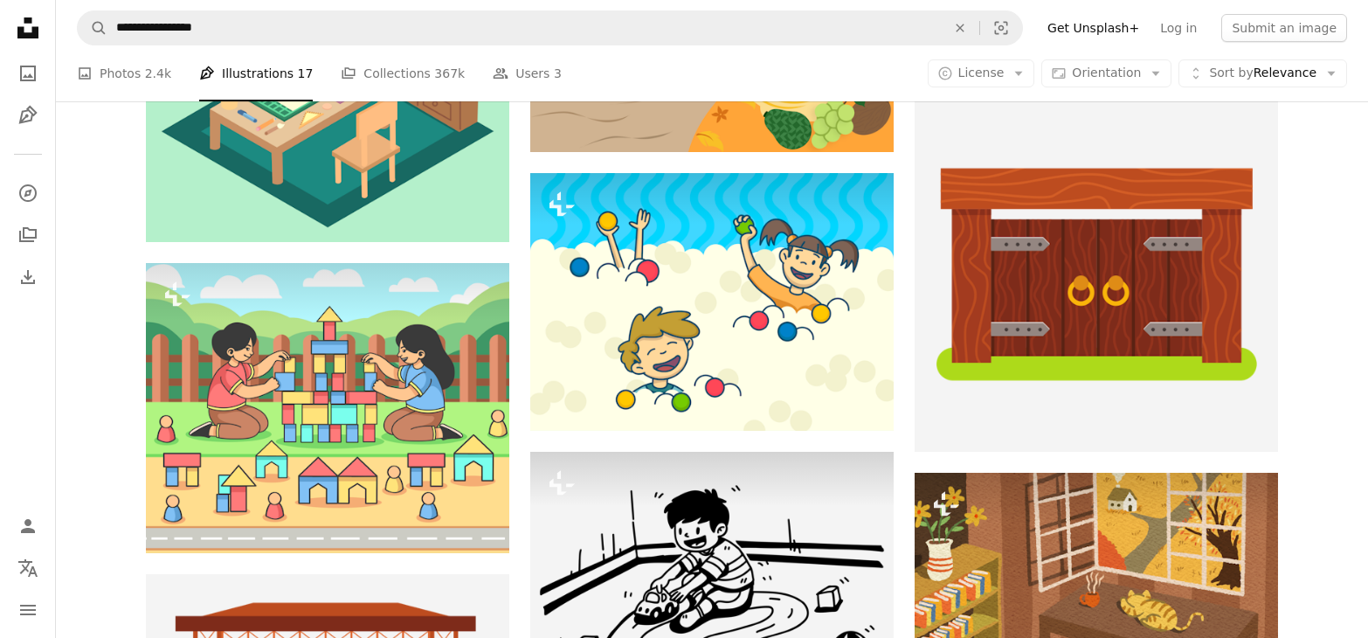
scroll to position [7222, 0]
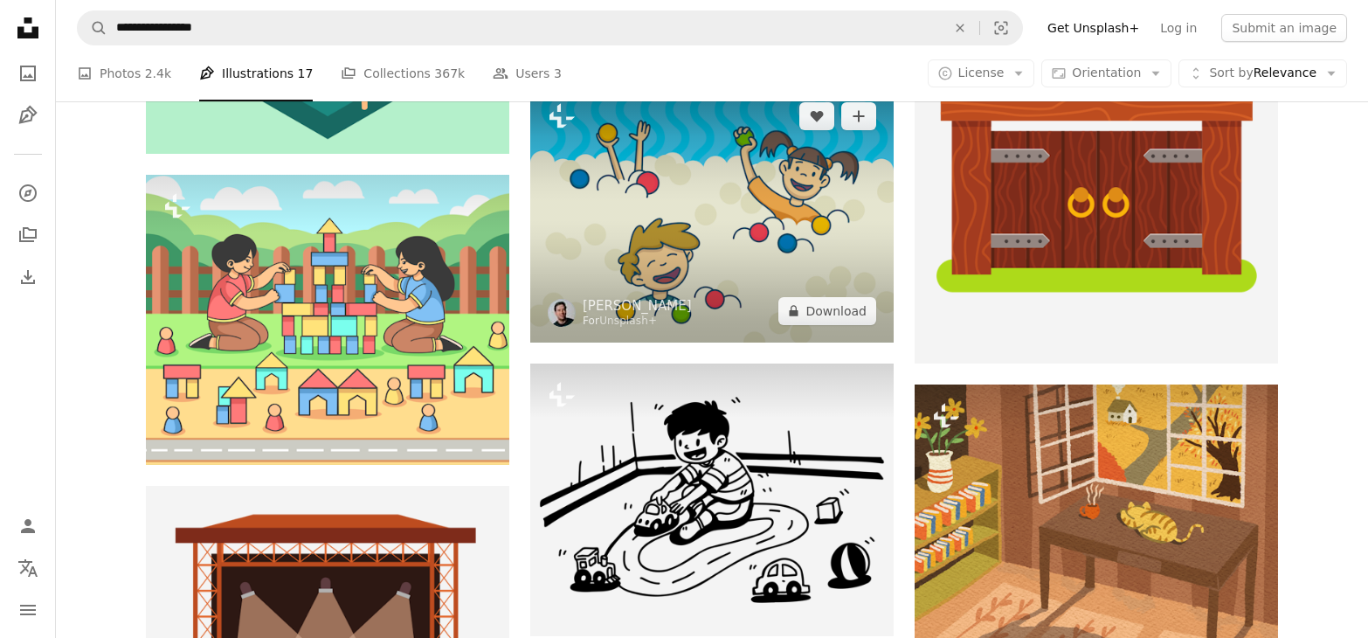
click at [654, 198] on img at bounding box center [712, 214] width 364 height 258
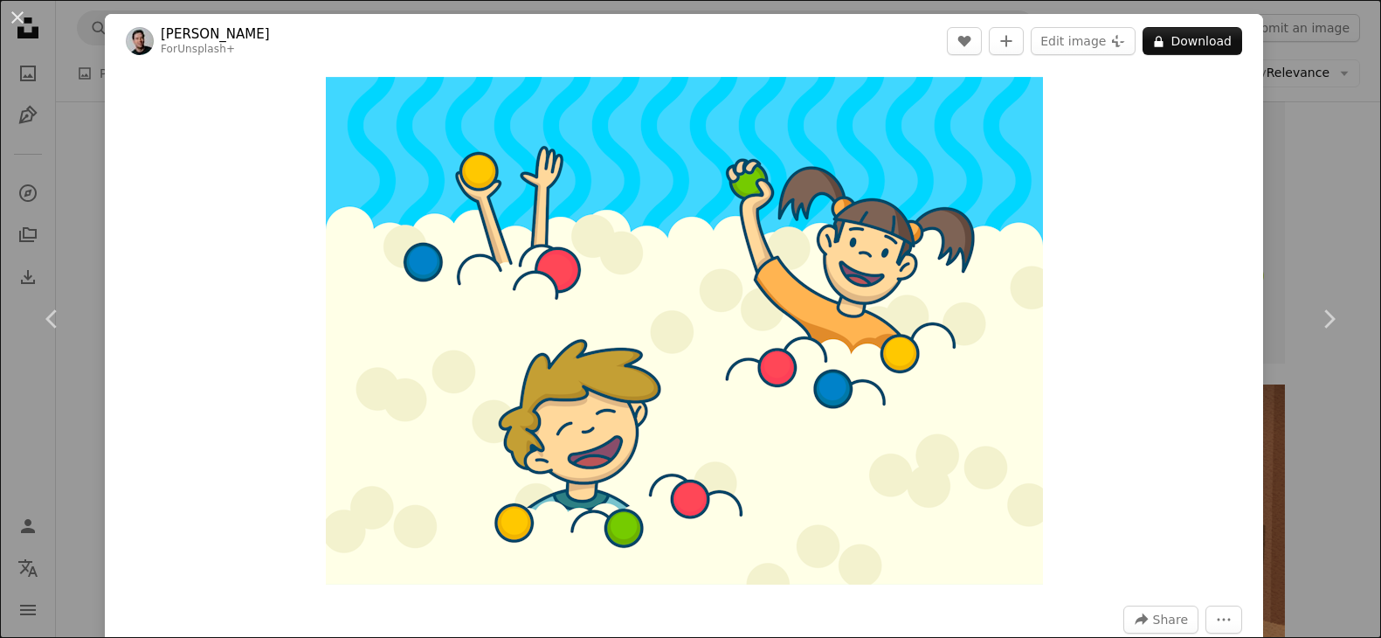
click at [1299, 230] on div "An X shape Chevron left Chevron right [PERSON_NAME] For Unsplash+ A heart A plu…" at bounding box center [690, 319] width 1381 height 638
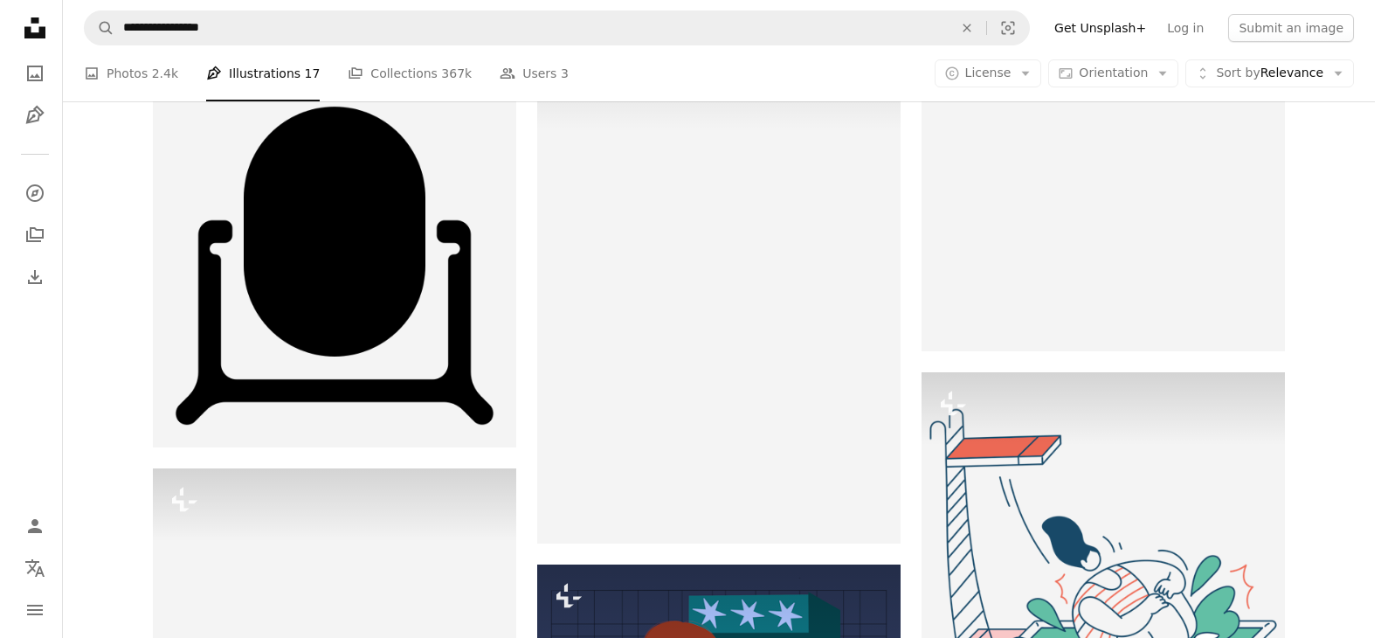
scroll to position [13230, 0]
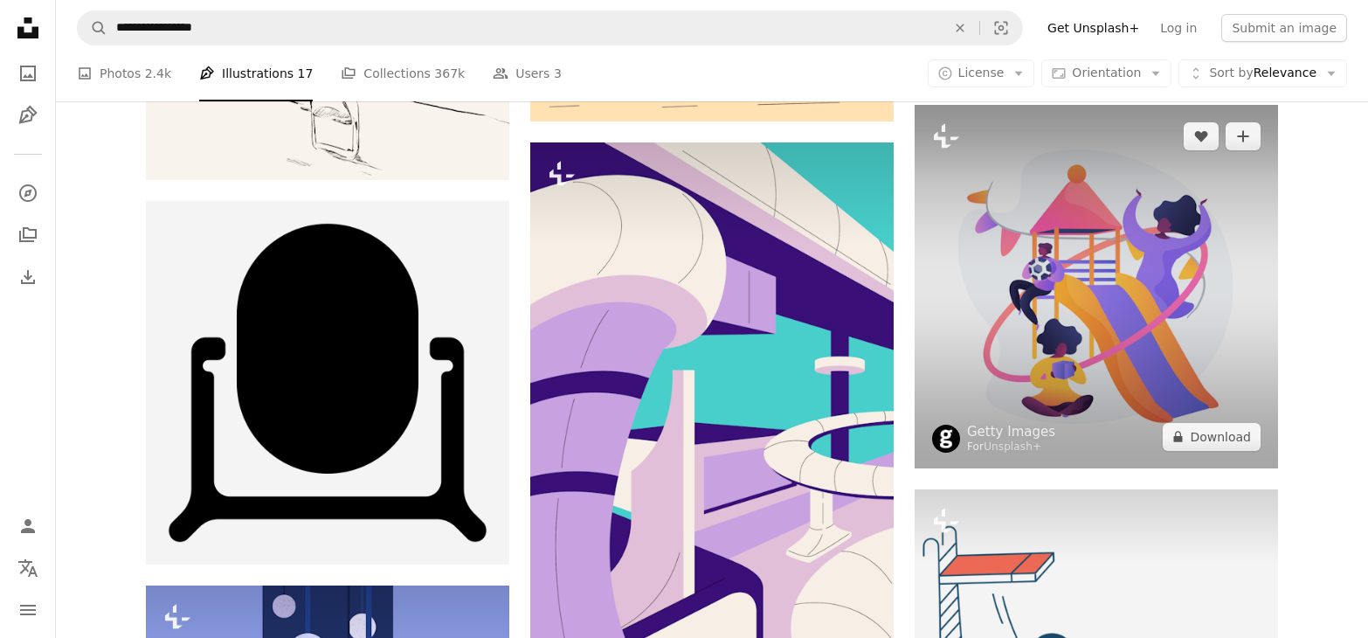
click at [1103, 301] on img at bounding box center [1097, 287] width 364 height 364
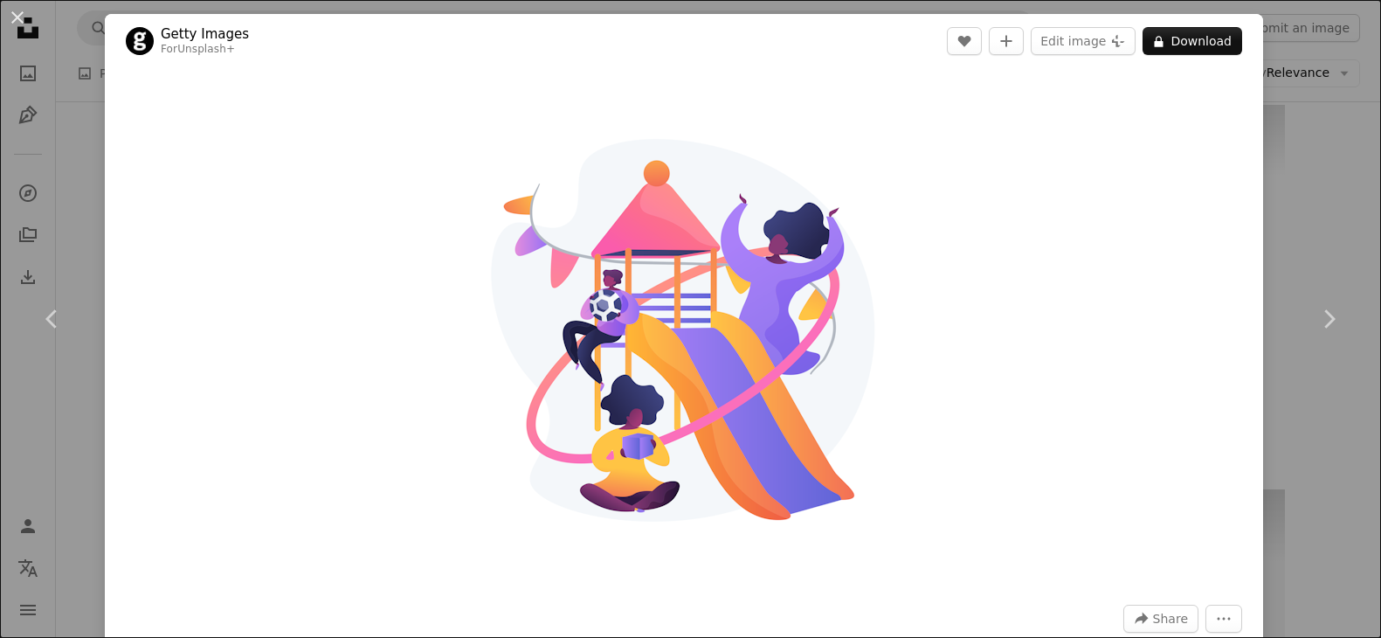
click at [1319, 164] on div "An X shape Chevron left Chevron right Getty Images For Unsplash+ A heart A plus…" at bounding box center [690, 319] width 1381 height 638
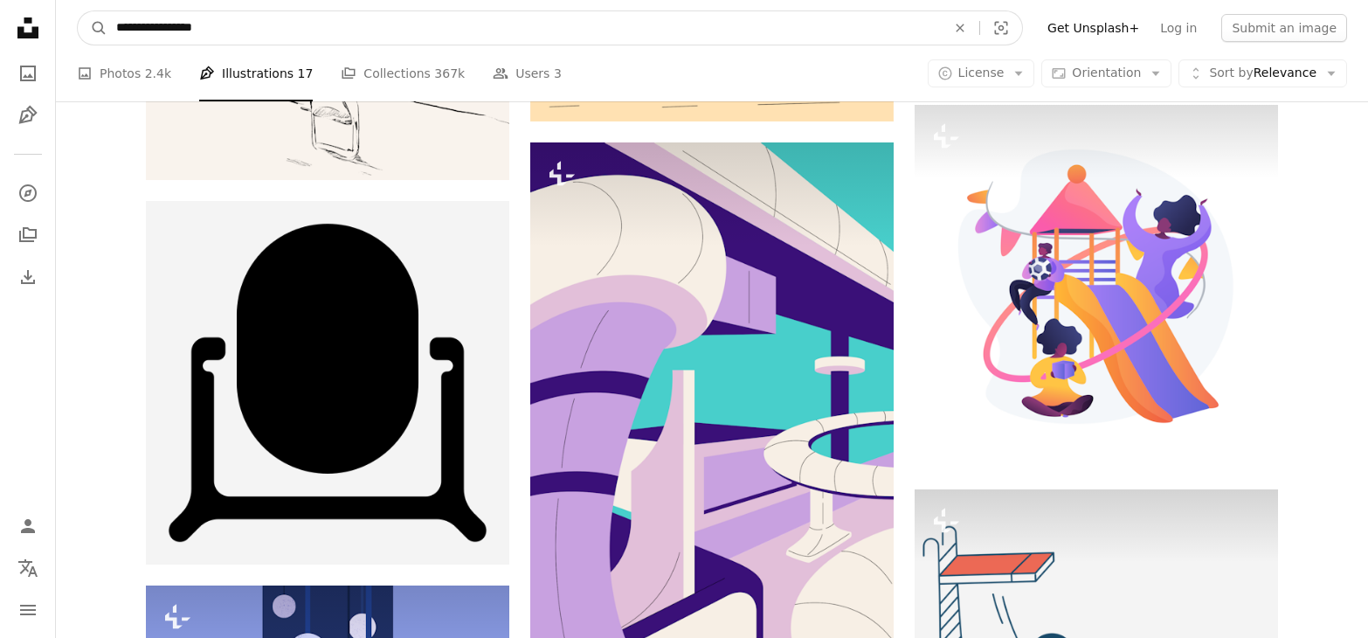
click at [483, 32] on input "**********" at bounding box center [524, 27] width 834 height 33
type input "*"
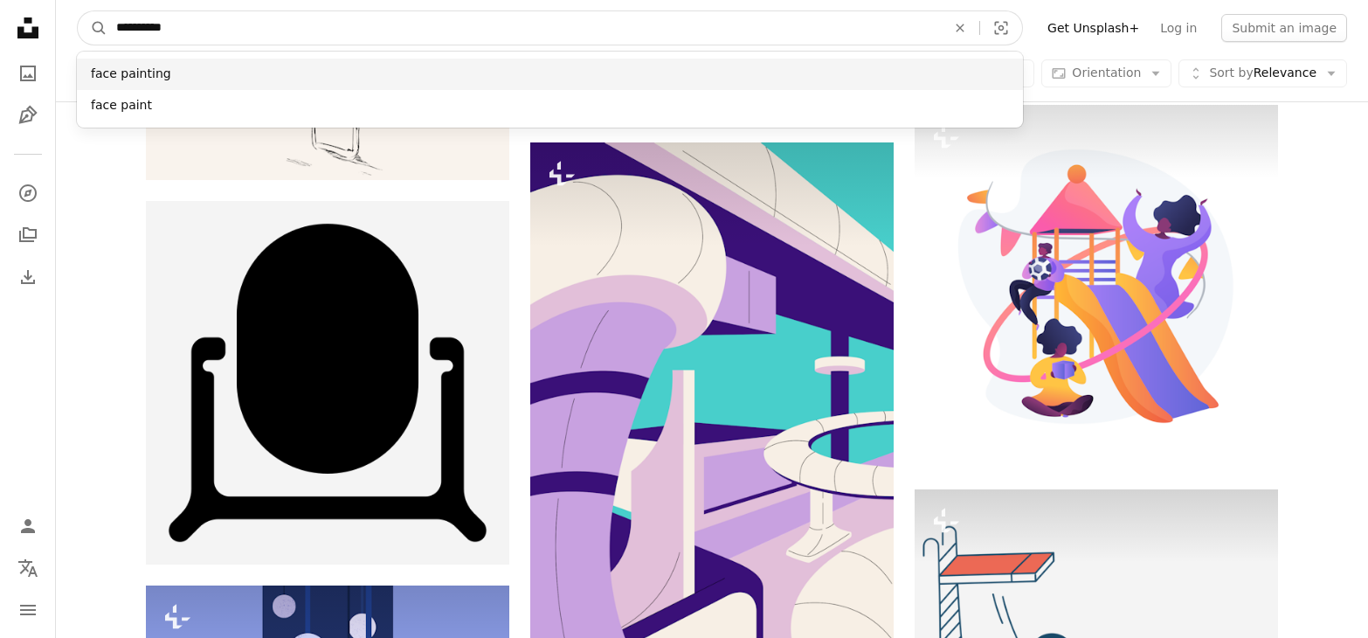
type input "**********"
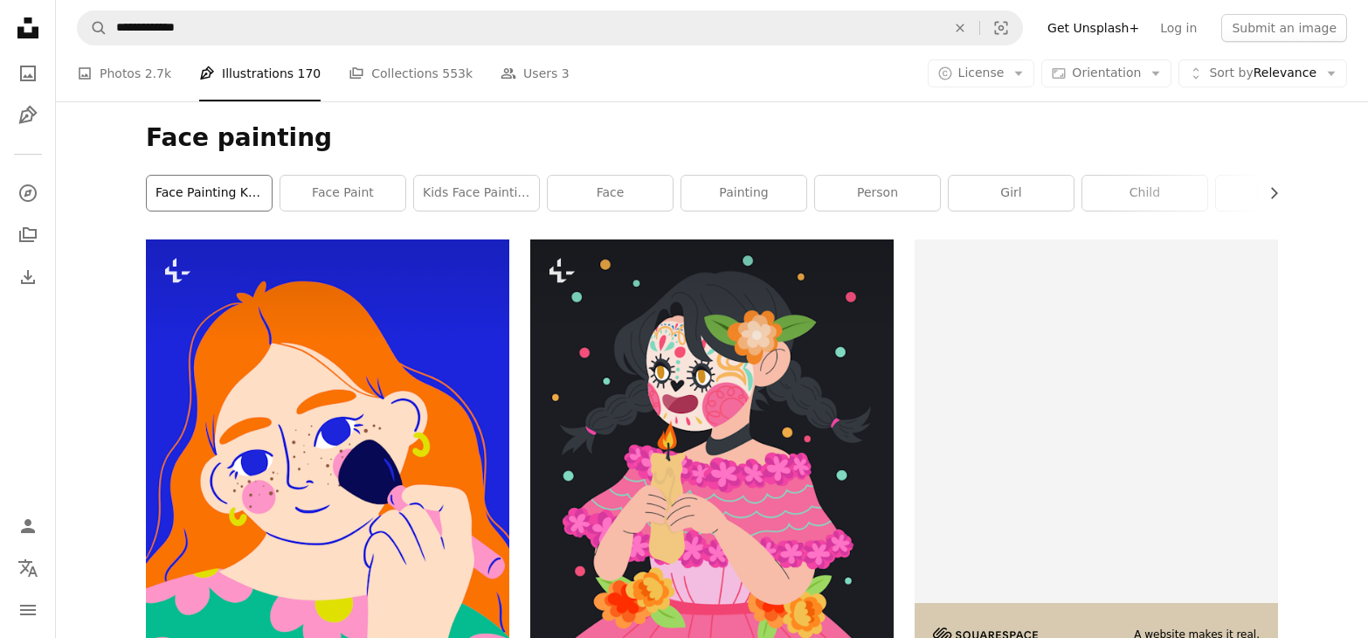
click at [230, 187] on link "face painting kids" at bounding box center [209, 193] width 125 height 35
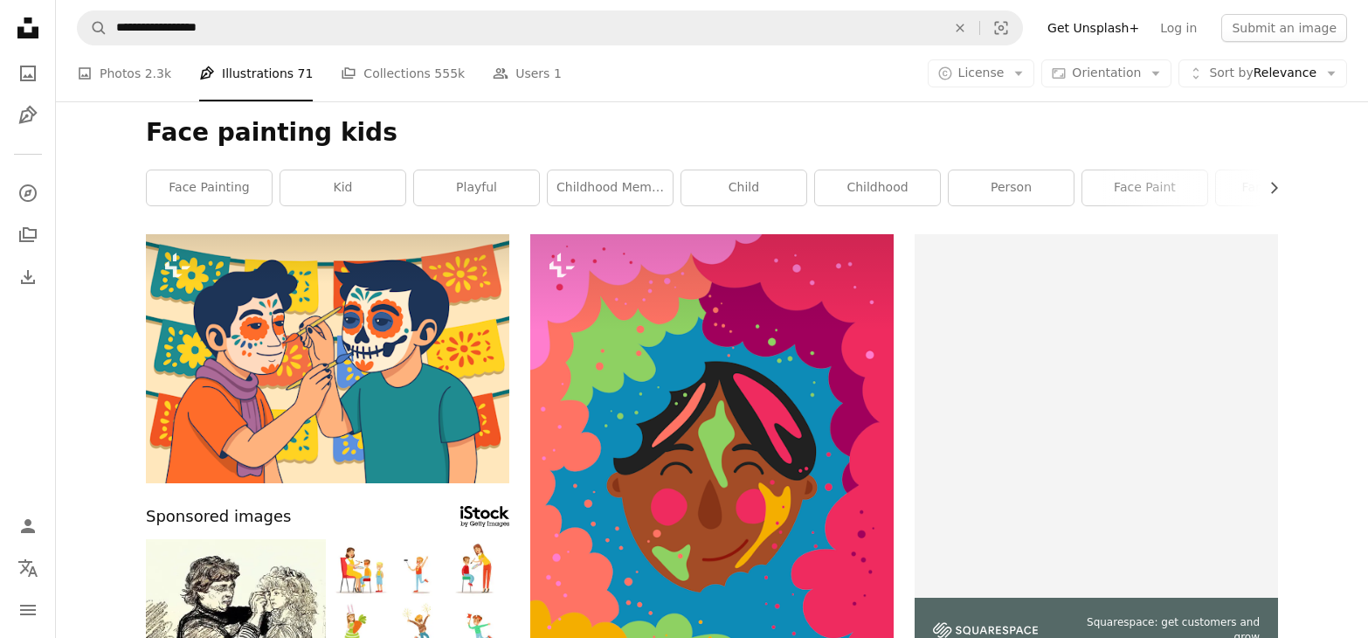
scroll to position [10, 0]
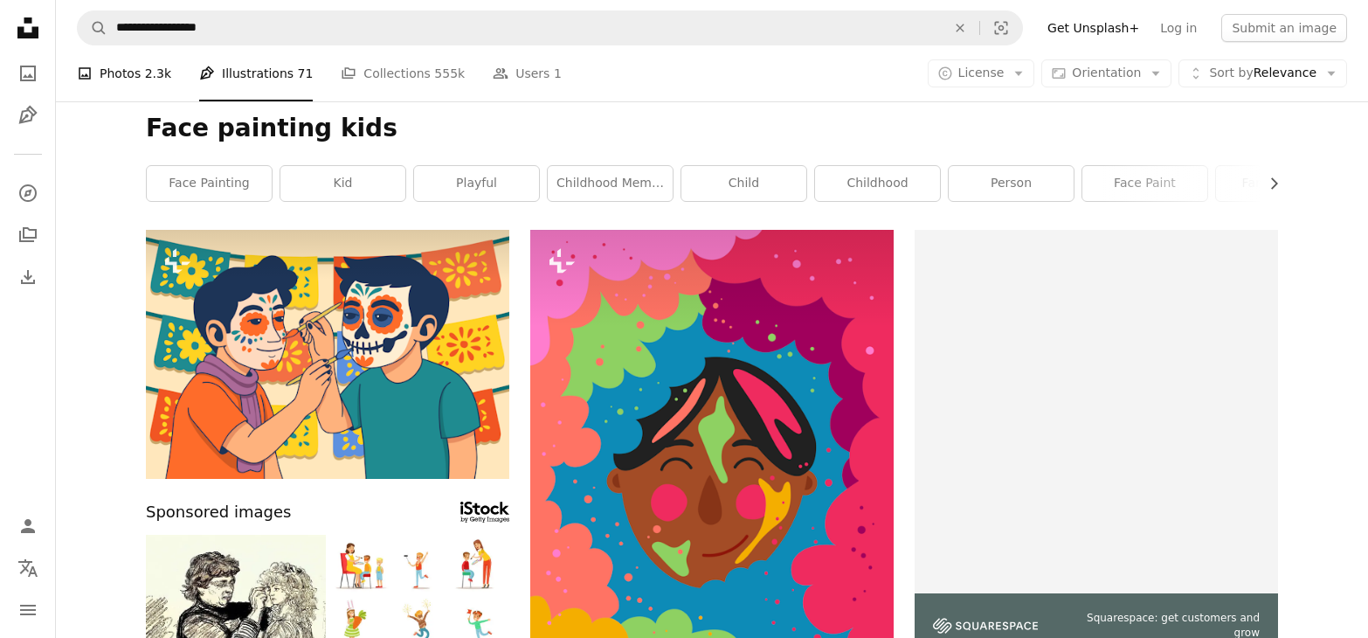
click at [125, 70] on link "A photo Photos 2.3k" at bounding box center [124, 73] width 94 height 56
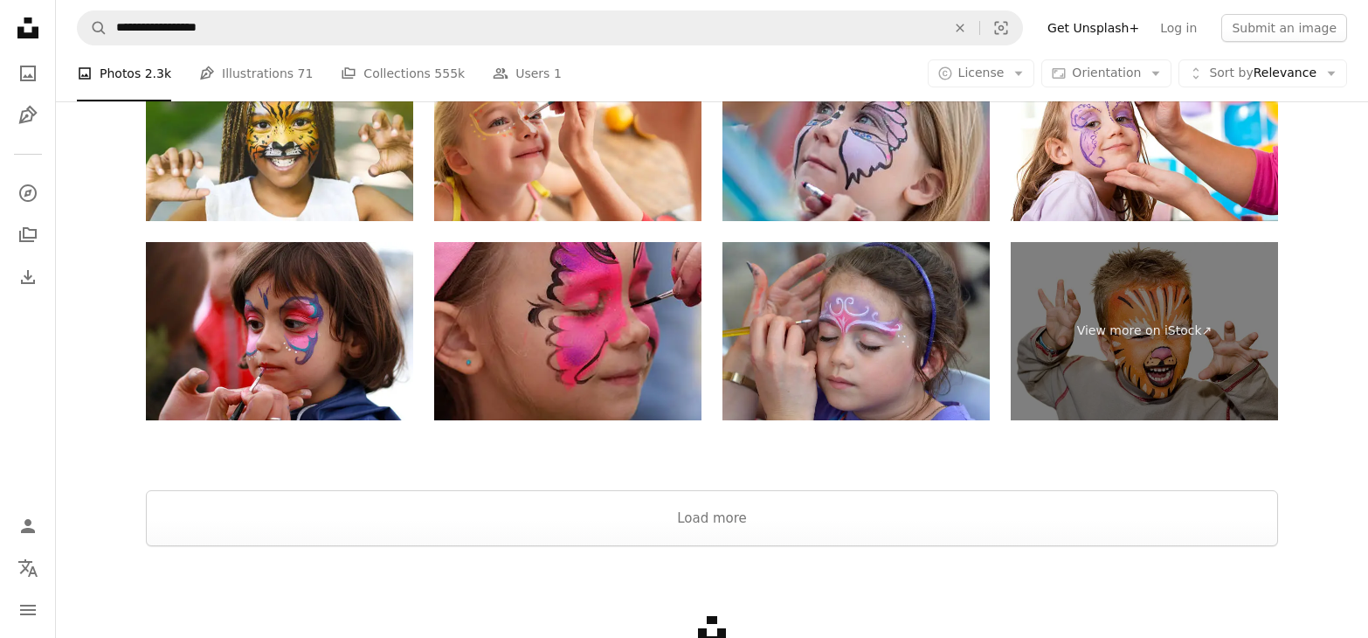
scroll to position [3323, 0]
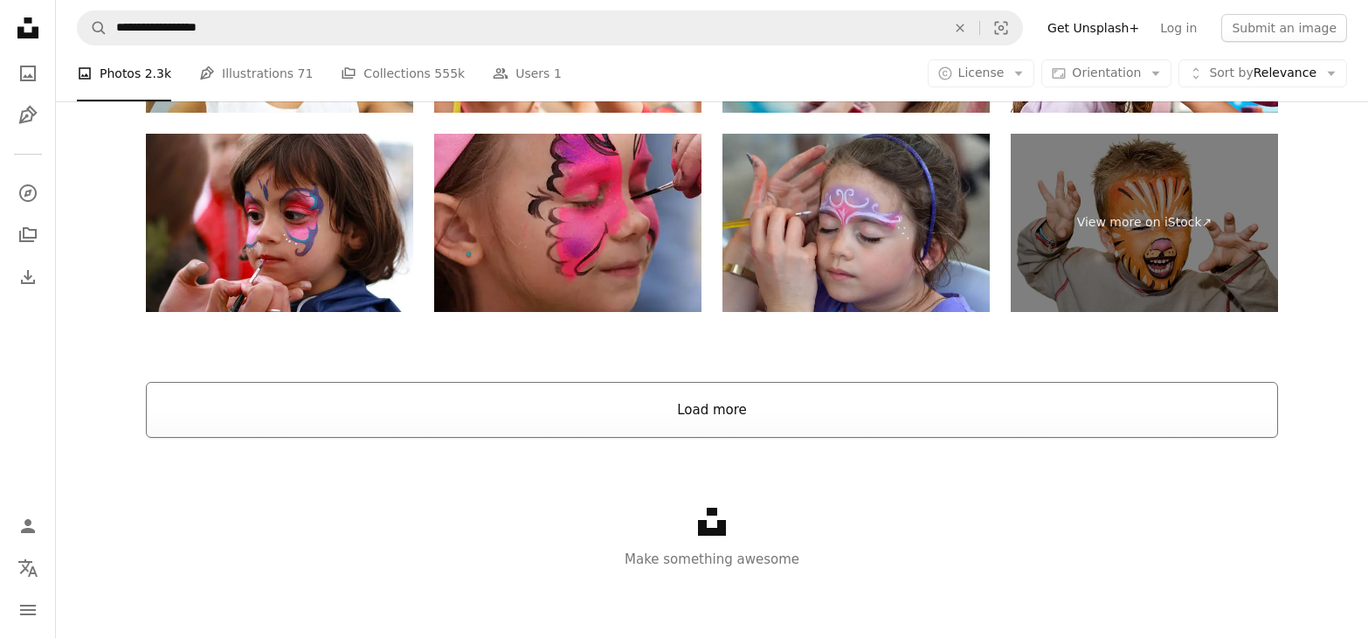
click at [1030, 403] on button "Load more" at bounding box center [712, 410] width 1132 height 56
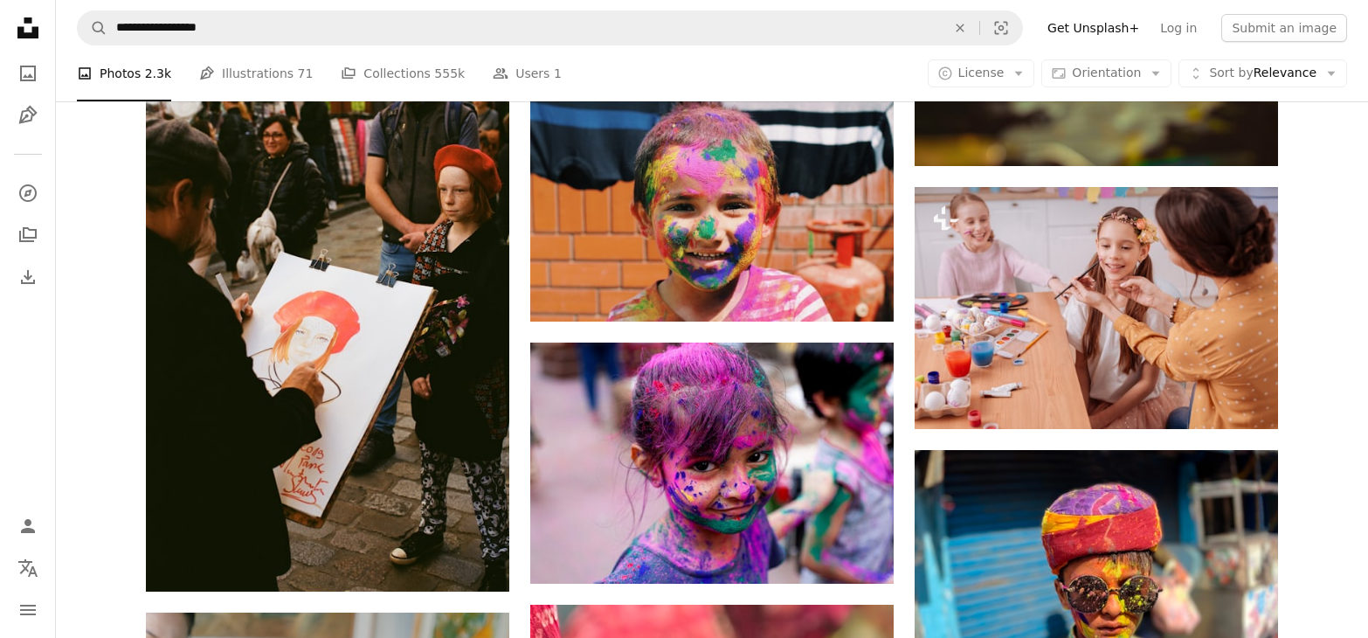
scroll to position [3617, 0]
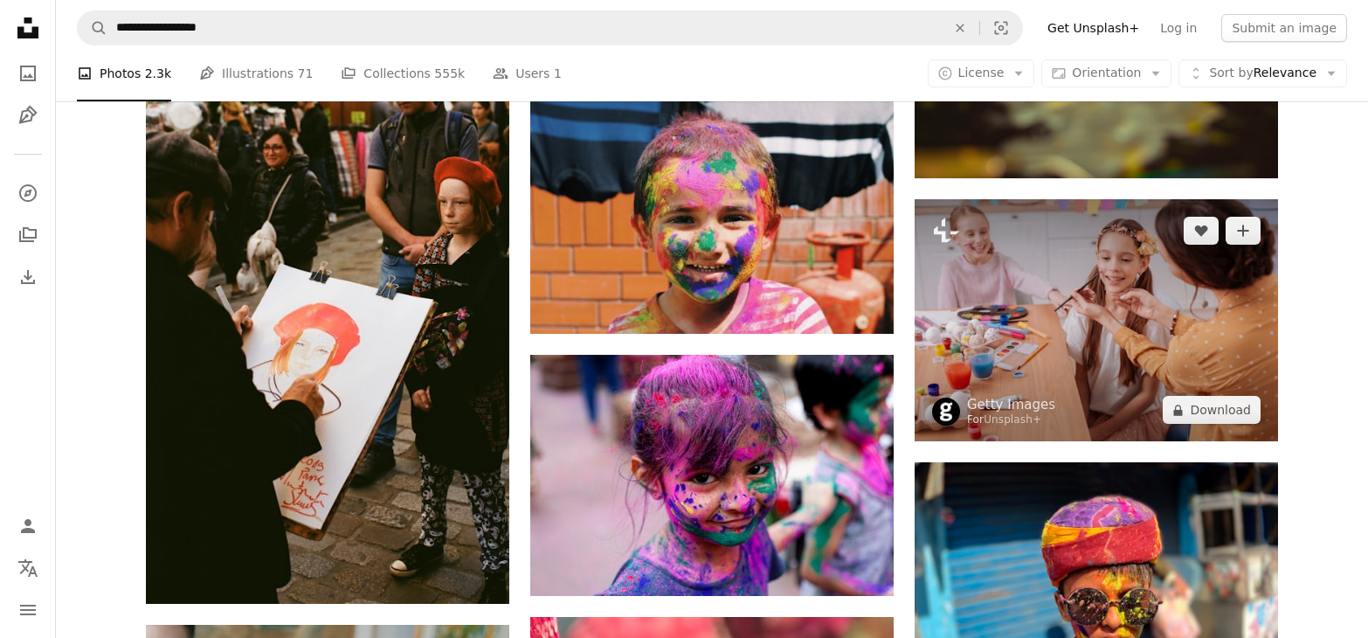
click at [1179, 302] on img at bounding box center [1097, 320] width 364 height 242
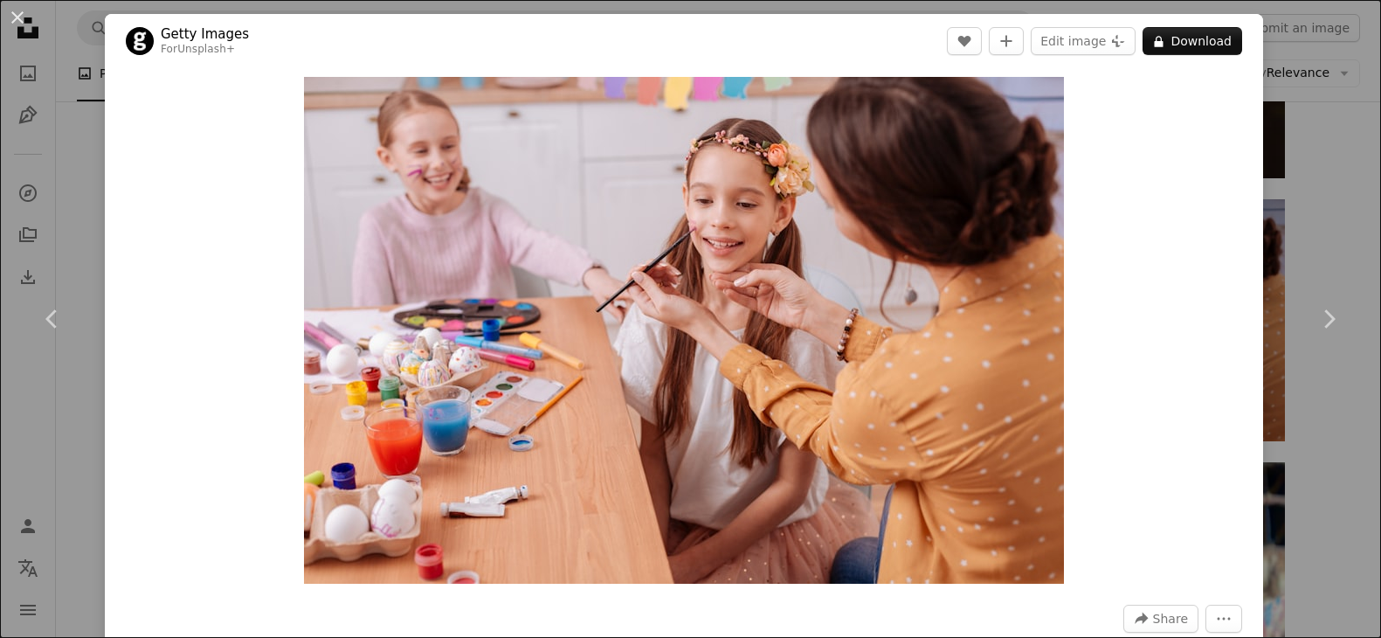
click at [1312, 222] on div "An X shape Chevron left Chevron right Getty Images For Unsplash+ A heart A plus…" at bounding box center [690, 319] width 1381 height 638
click at [1312, 224] on div "Plus sign for Unsplash+ A heart A plus sign Getty Images For Unsplash+ A lock D…" at bounding box center [719, 585] width 1326 height 7925
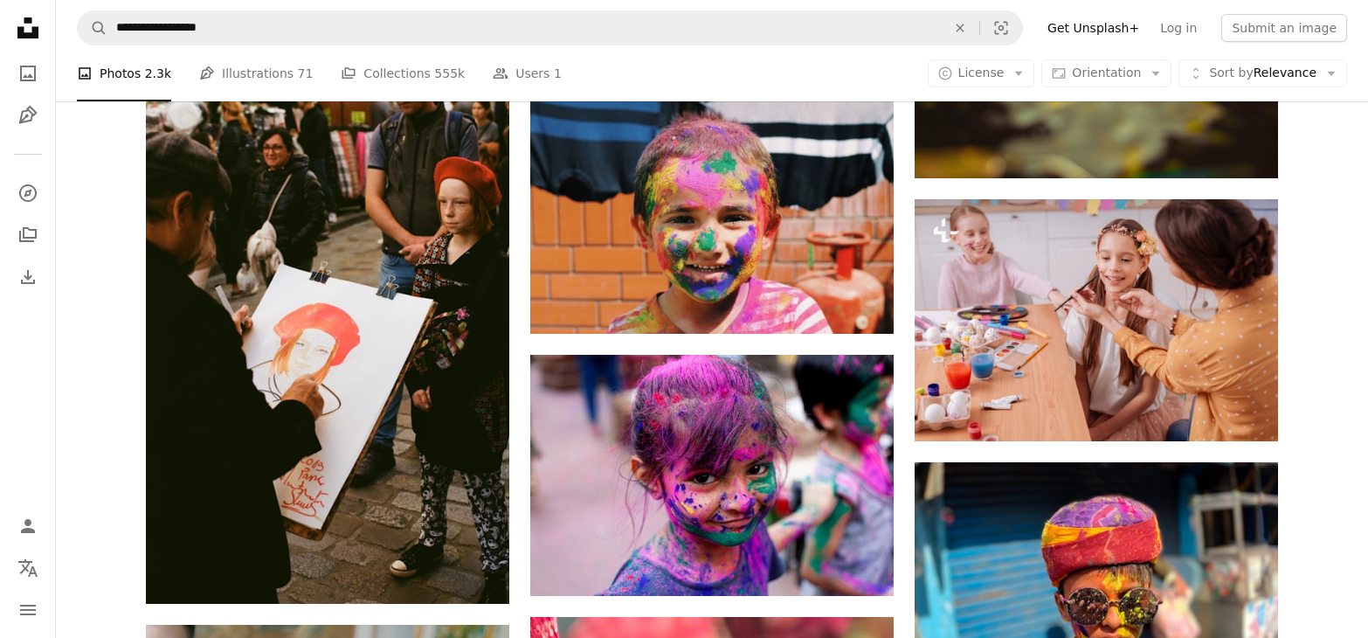
click at [1360, 259] on div "Plus sign for Unsplash+ A heart A plus sign Getty Images For Unsplash+ A lock D…" at bounding box center [712, 585] width 1312 height 7925
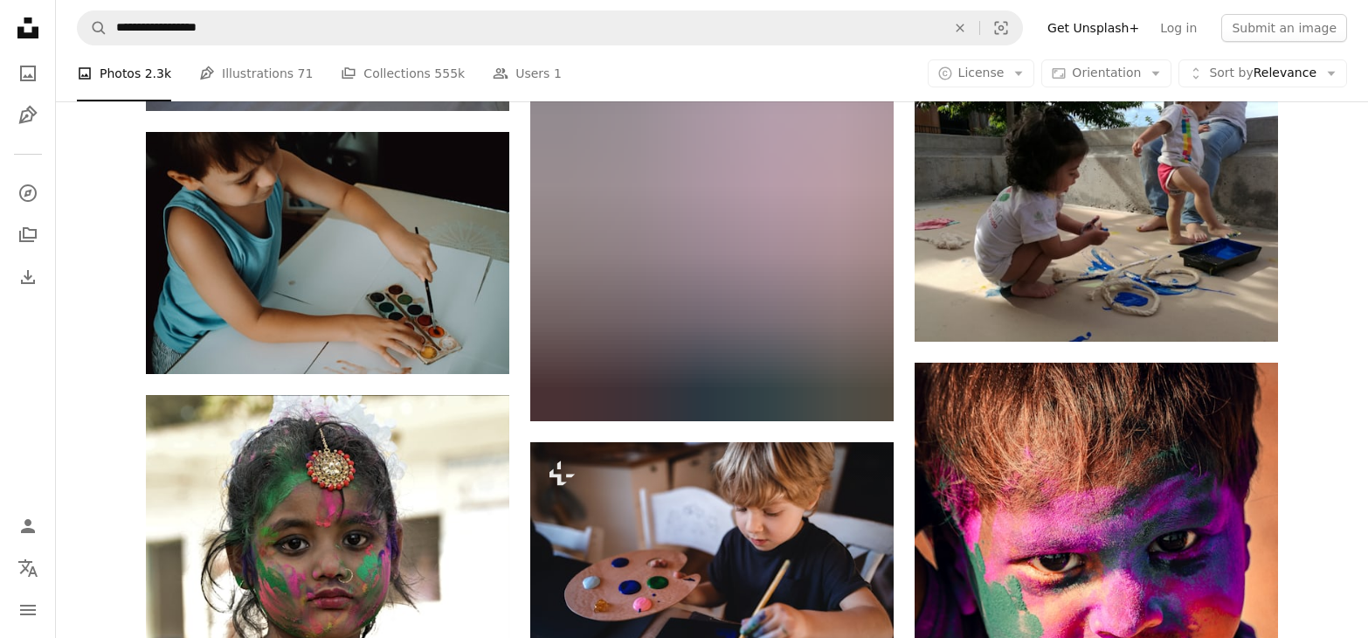
scroll to position [7996, 0]
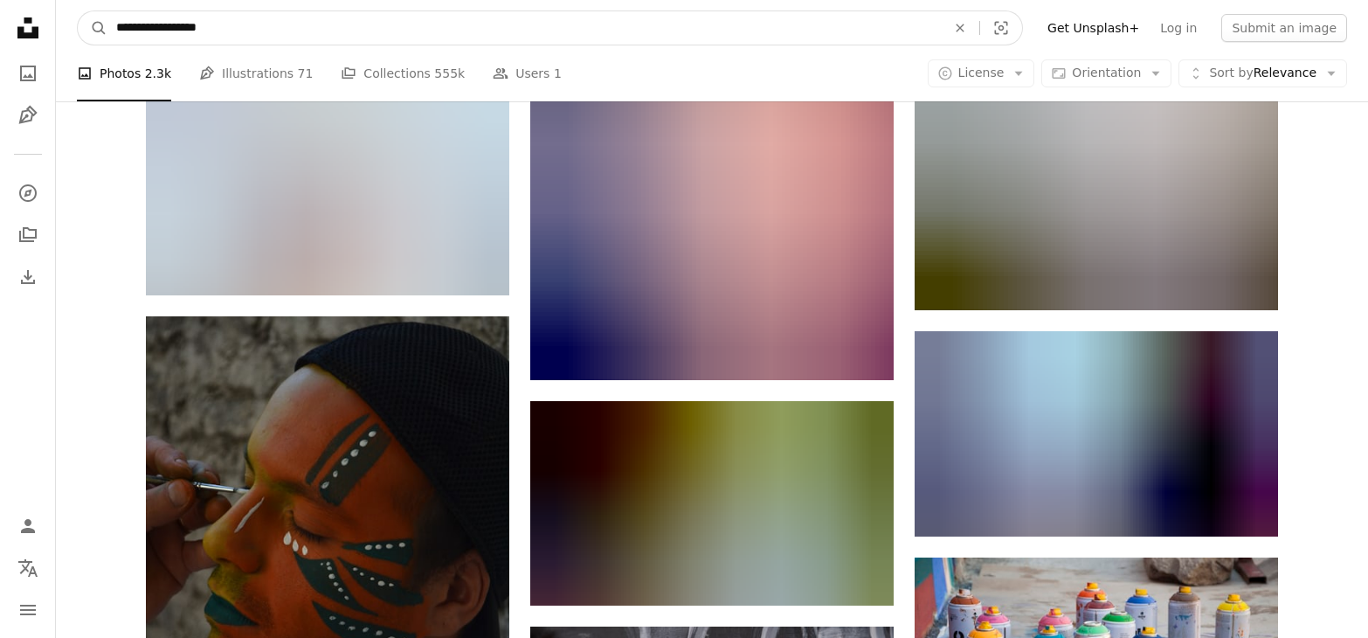
drag, startPoint x: 257, startPoint y: 27, endPoint x: 45, endPoint y: -13, distance: 216.1
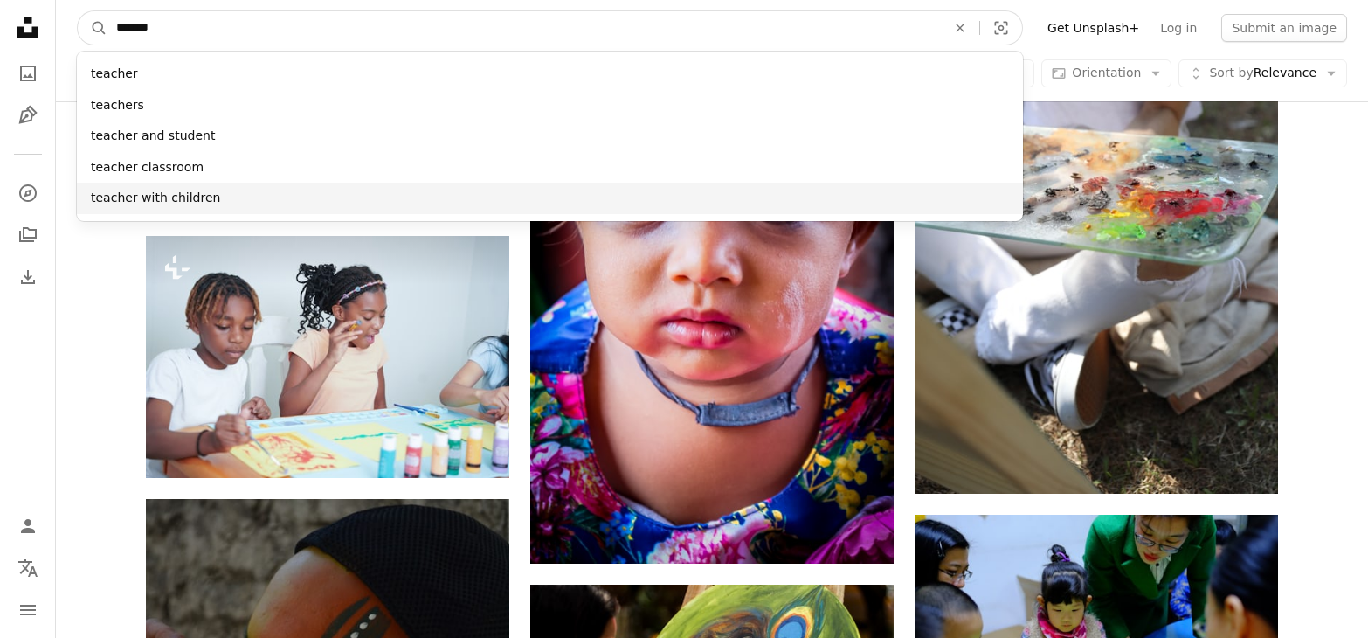
type input "*******"
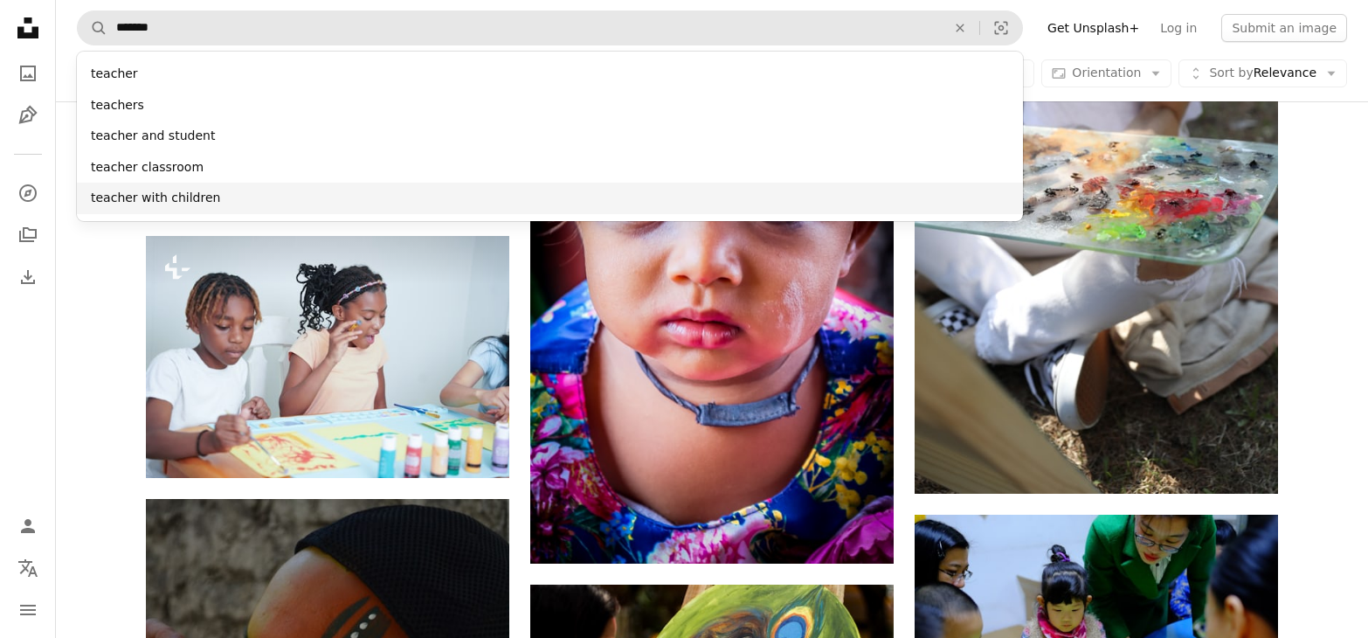
click at [154, 185] on div "teacher with children" at bounding box center [550, 198] width 946 height 31
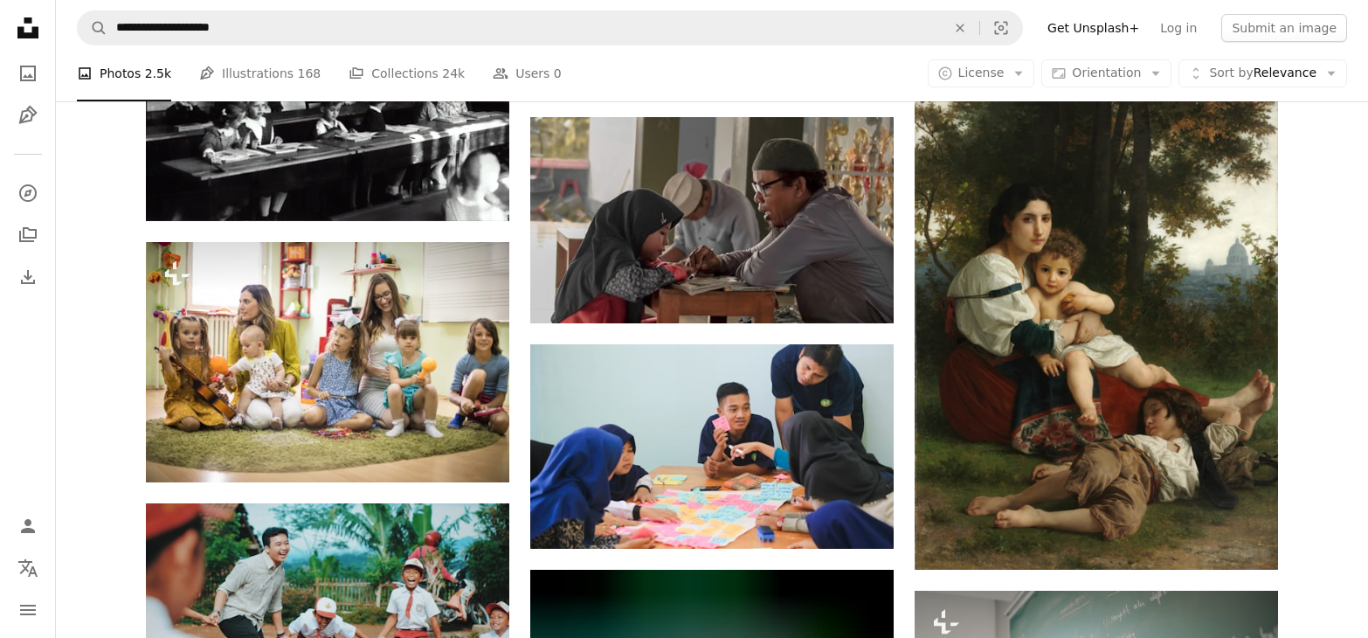
scroll to position [3859, 0]
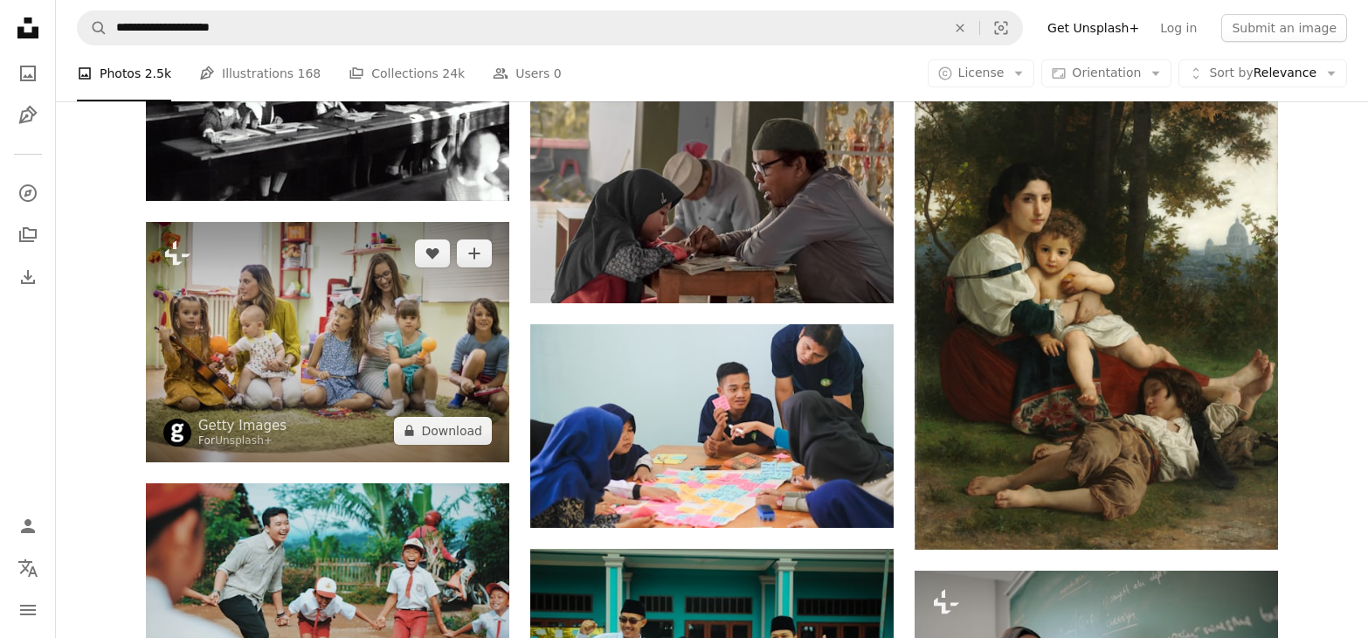
click at [292, 330] on img at bounding box center [328, 342] width 364 height 240
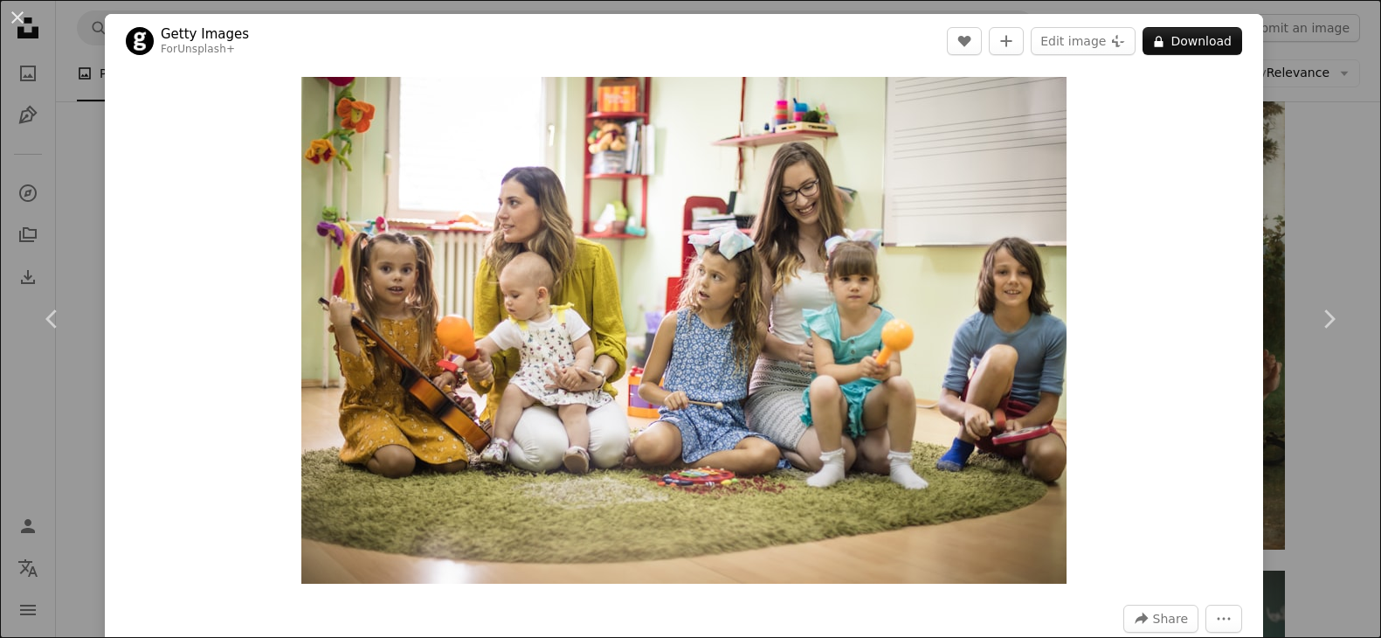
click at [1322, 192] on div "An X shape Chevron left Chevron right Getty Images For Unsplash+ A heart A plus…" at bounding box center [690, 319] width 1381 height 638
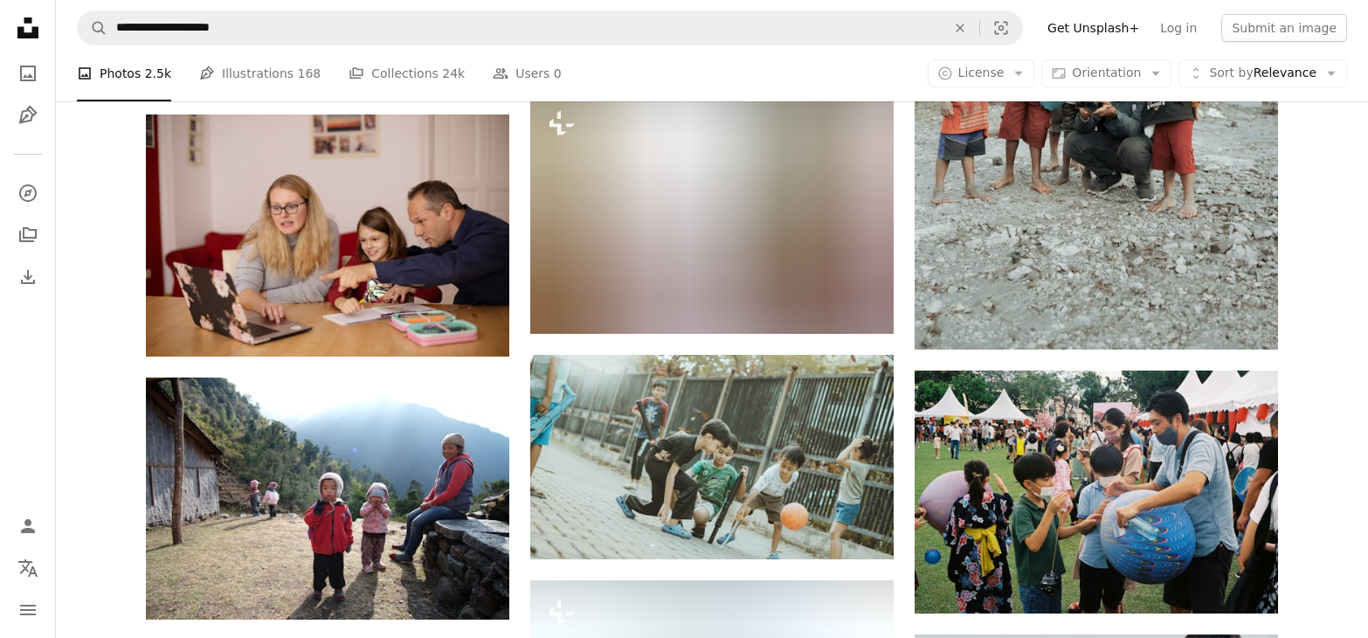
scroll to position [13121, 0]
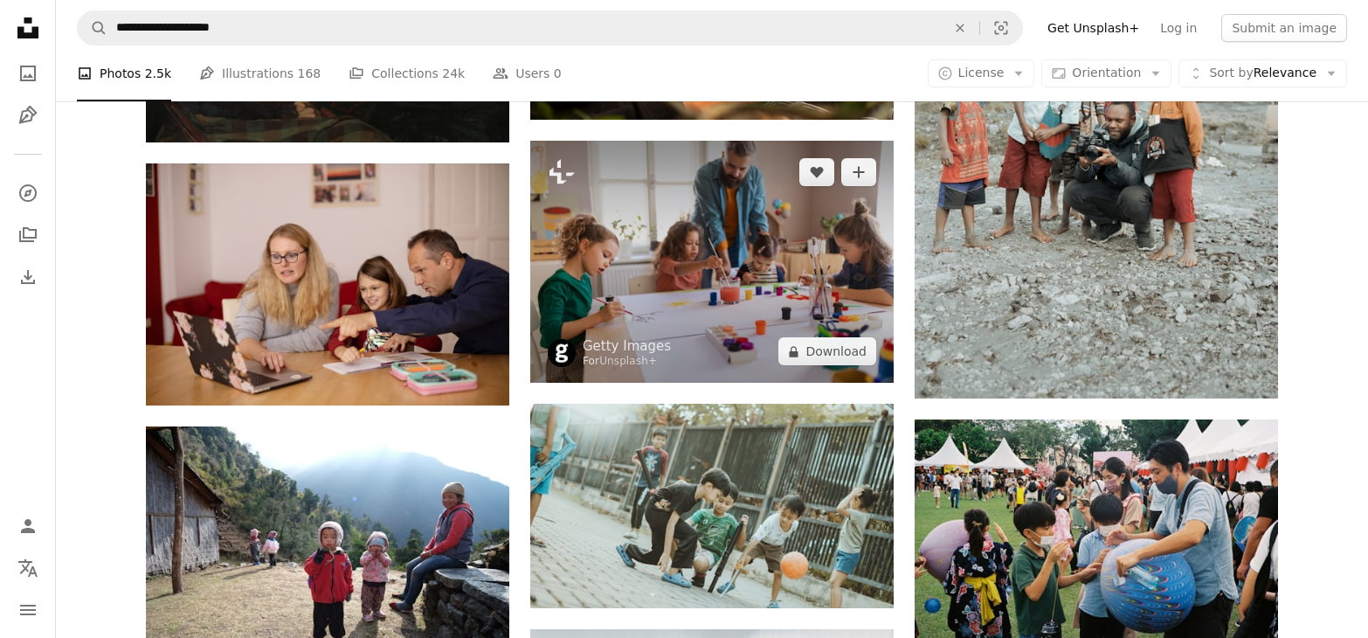
click at [720, 240] on img at bounding box center [712, 262] width 364 height 242
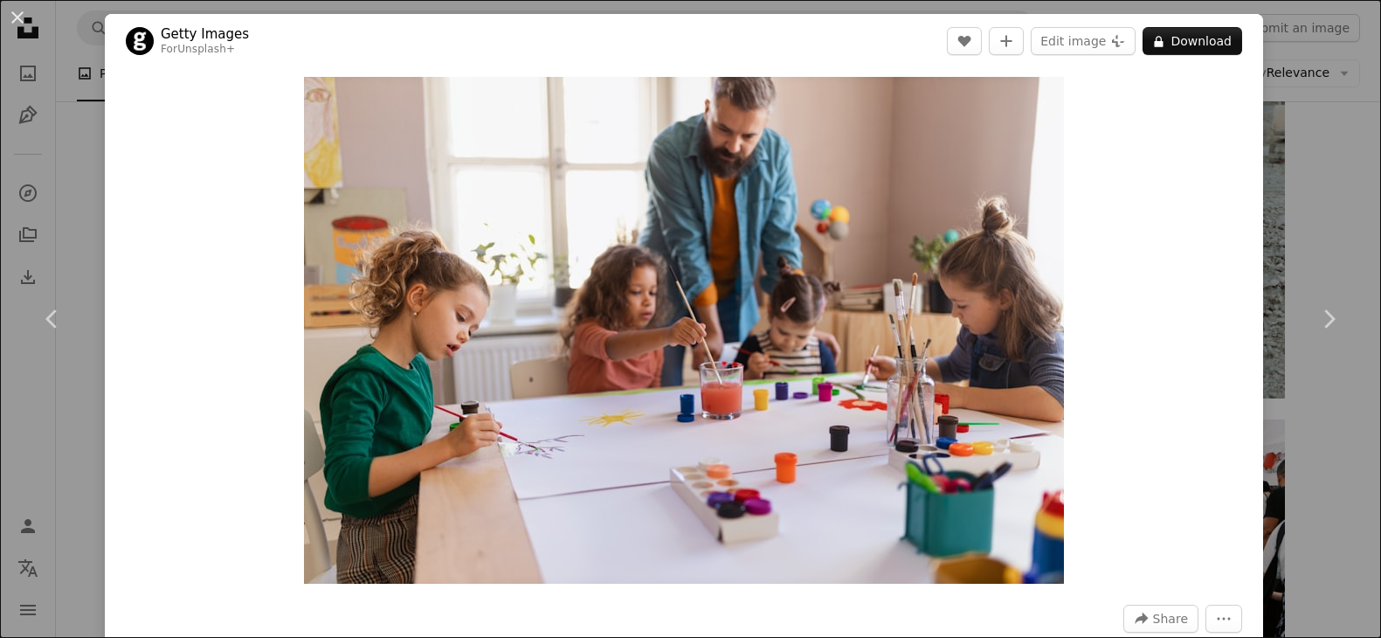
click at [1324, 171] on div "An X shape Chevron left Chevron right Getty Images For Unsplash+ A heart A plus…" at bounding box center [690, 319] width 1381 height 638
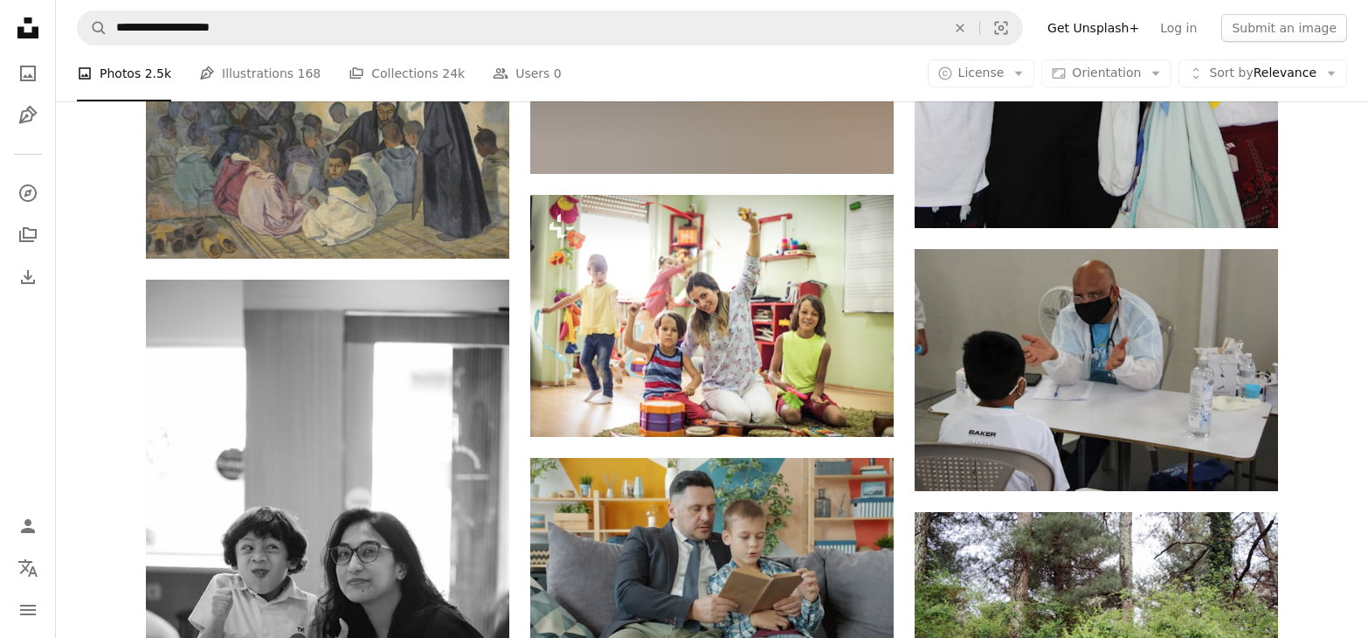
scroll to position [14589, 0]
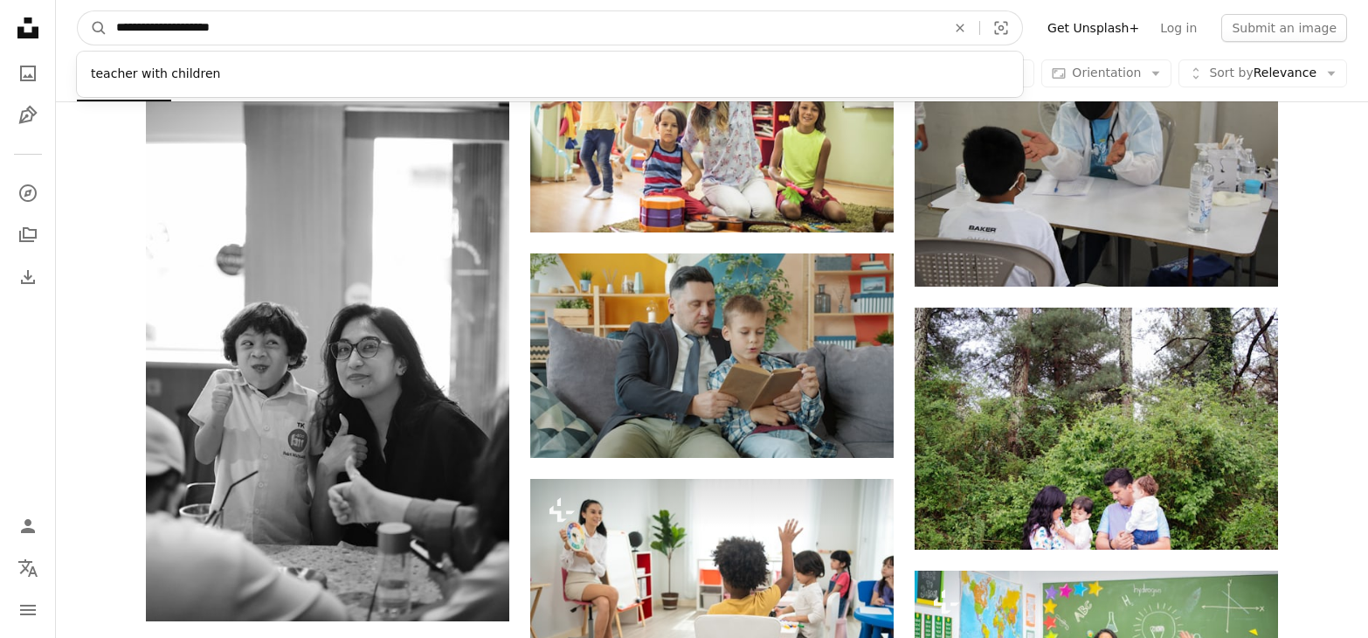
drag, startPoint x: 165, startPoint y: 24, endPoint x: 41, endPoint y: 26, distance: 124.1
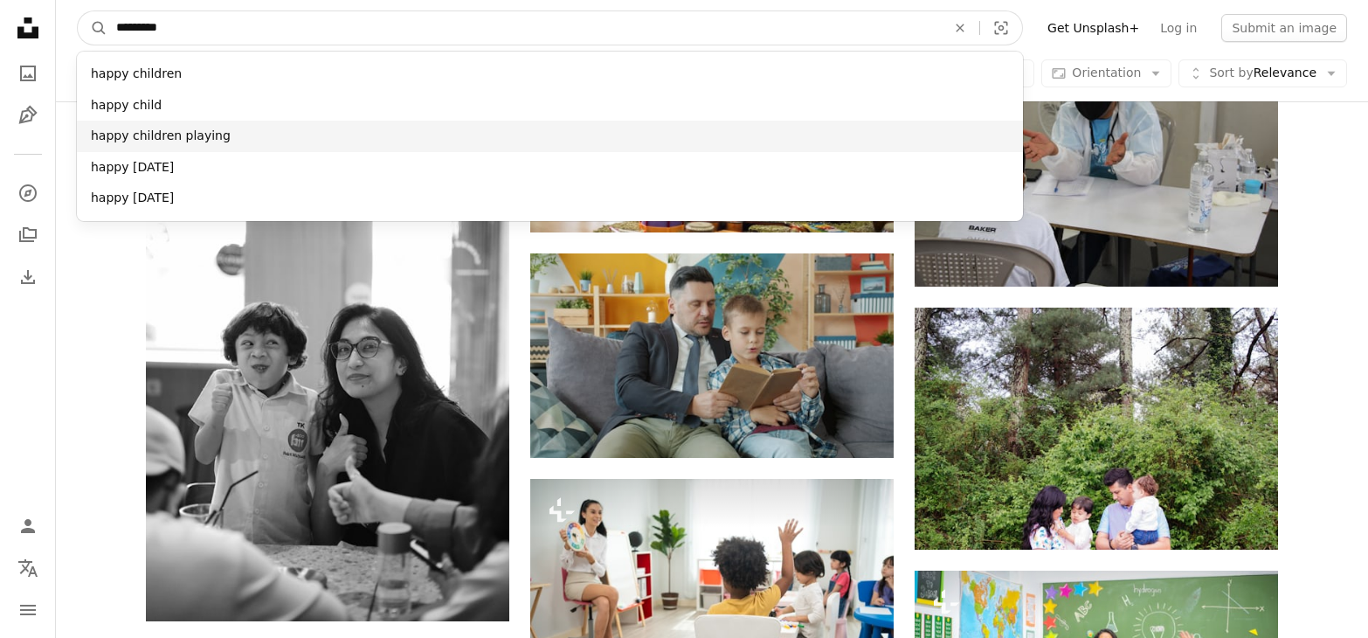
type input "*********"
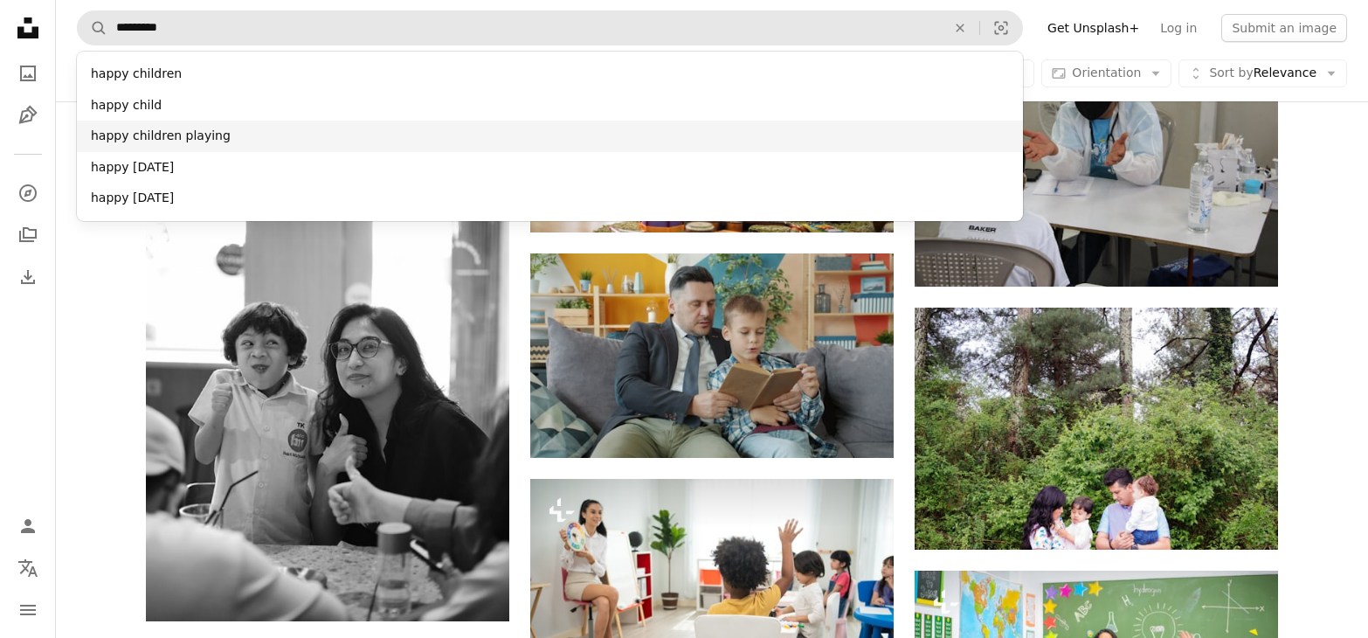
click at [175, 134] on div "happy children playing" at bounding box center [550, 136] width 946 height 31
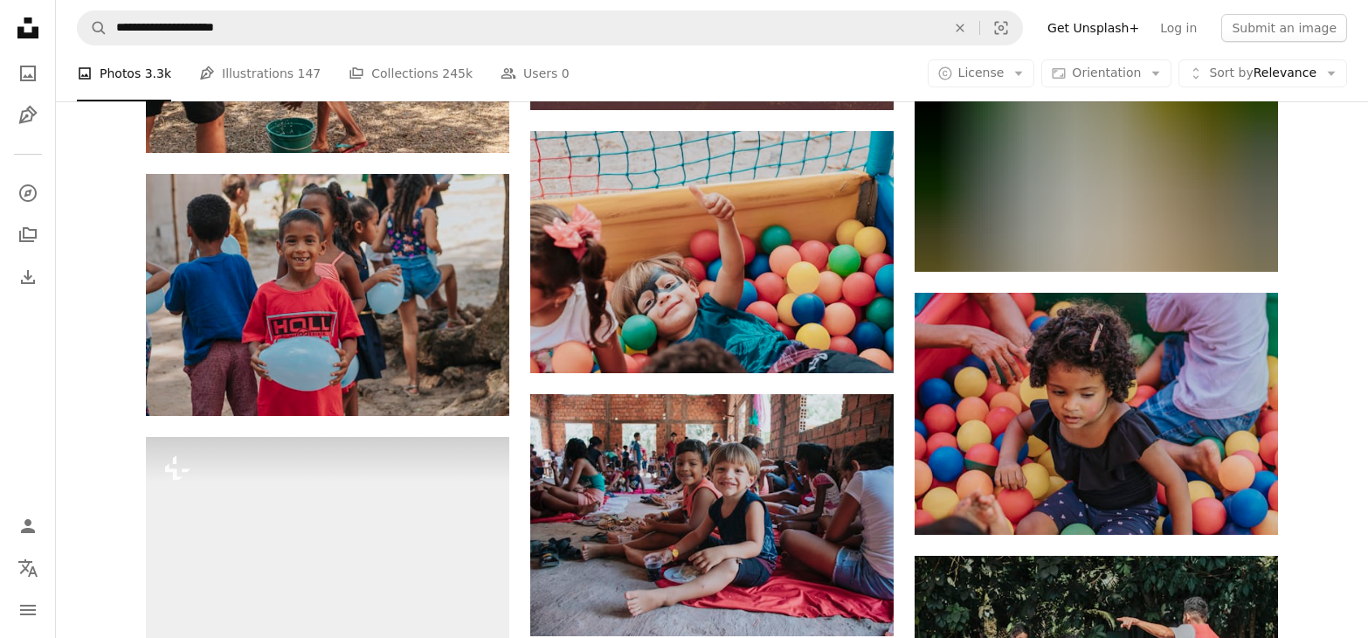
scroll to position [8583, 0]
